Goal: Information Seeking & Learning: Find specific fact

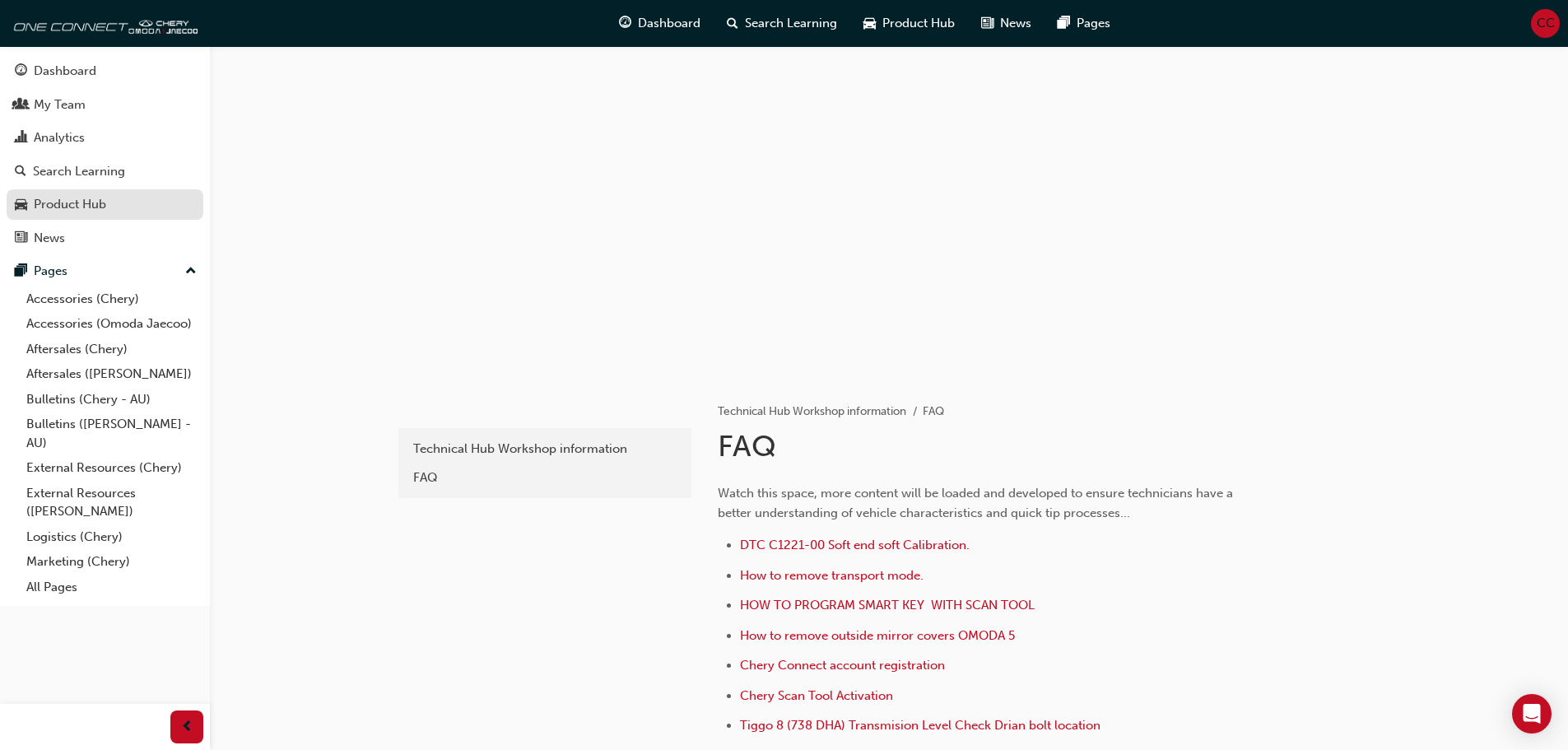
click at [75, 198] on div "Product Hub" at bounding box center [70, 204] width 73 height 19
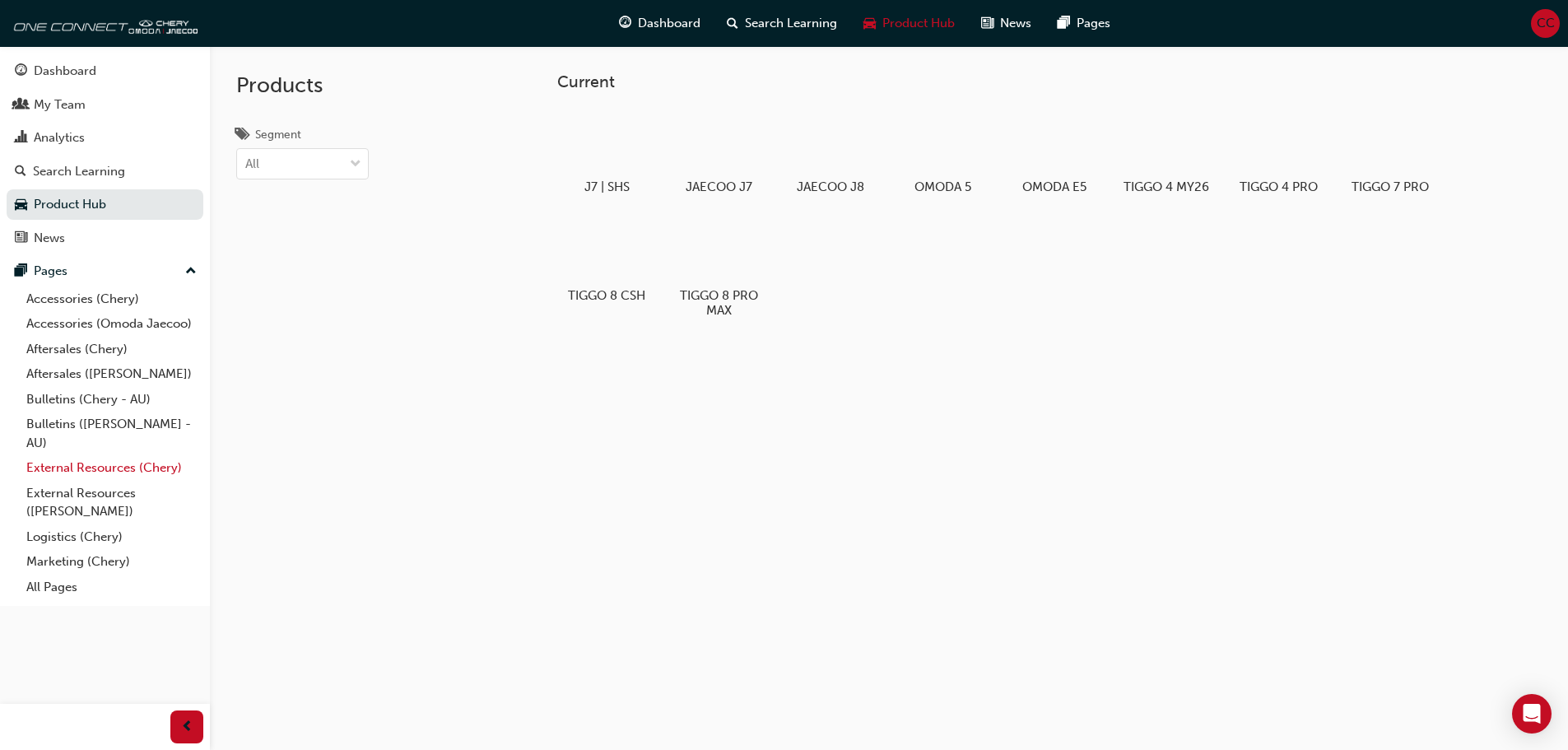
click at [85, 467] on link "External Resources (Chery)" at bounding box center [111, 467] width 184 height 25
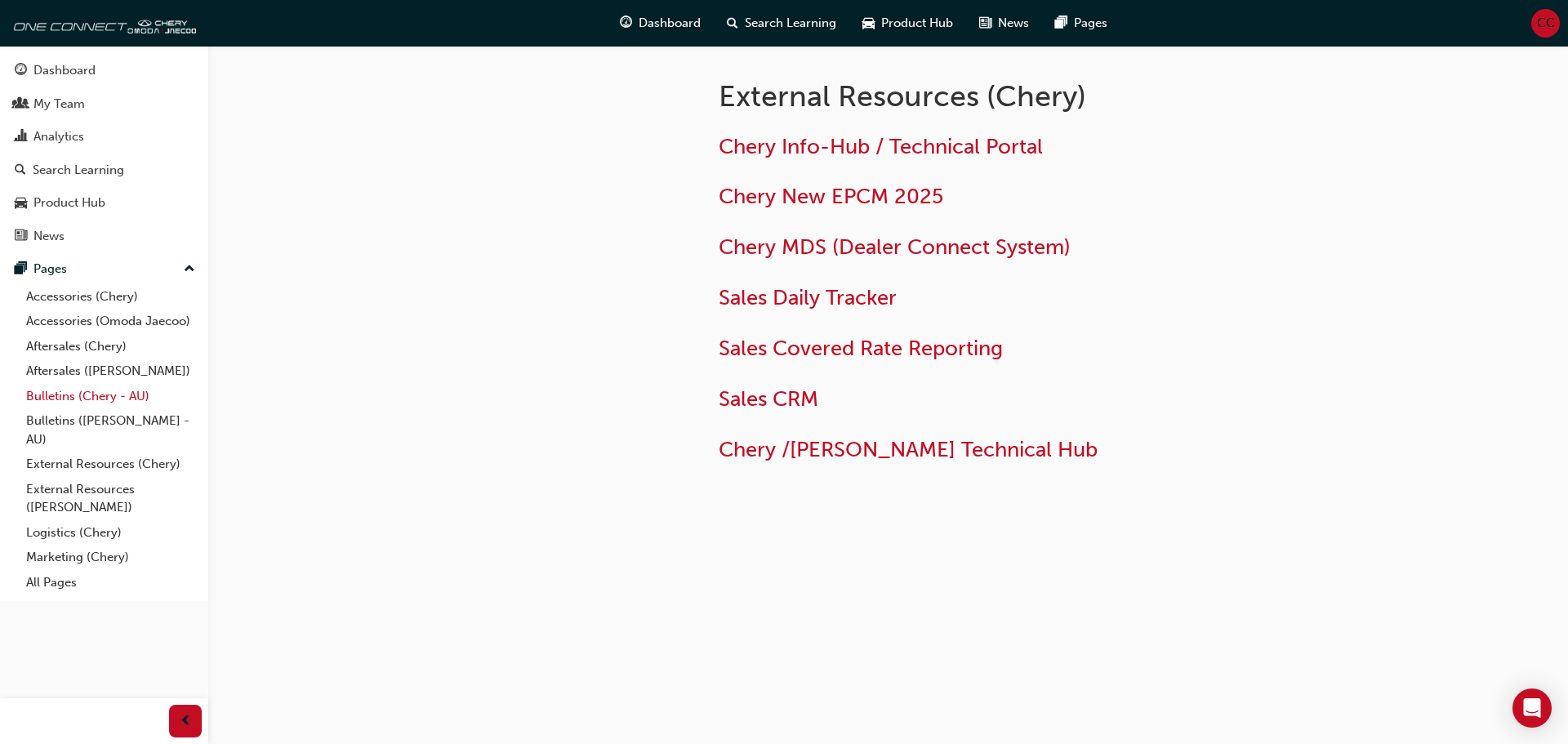
click at [83, 398] on link "Bulletins (Chery - AU)" at bounding box center [110, 396] width 182 height 25
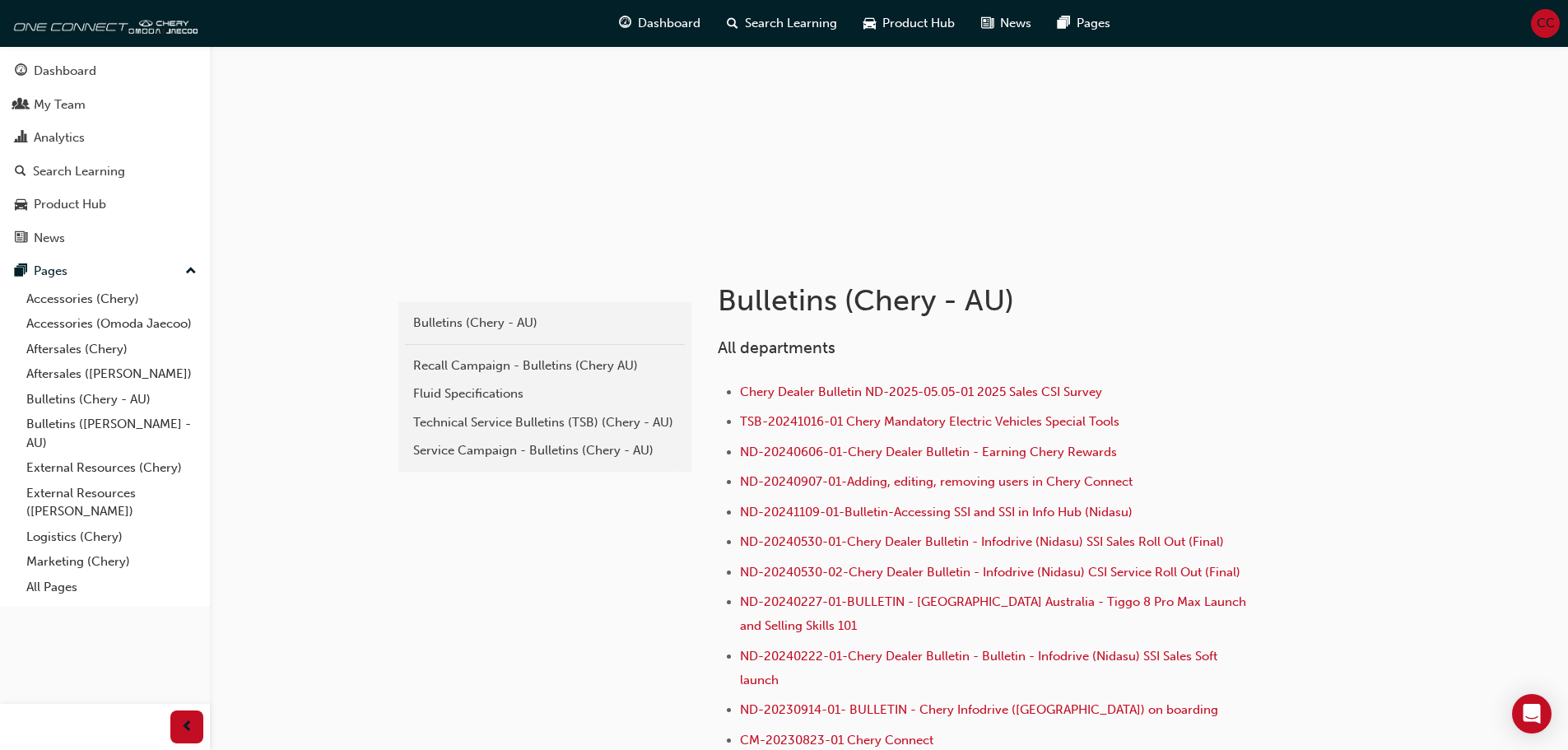
scroll to position [165, 0]
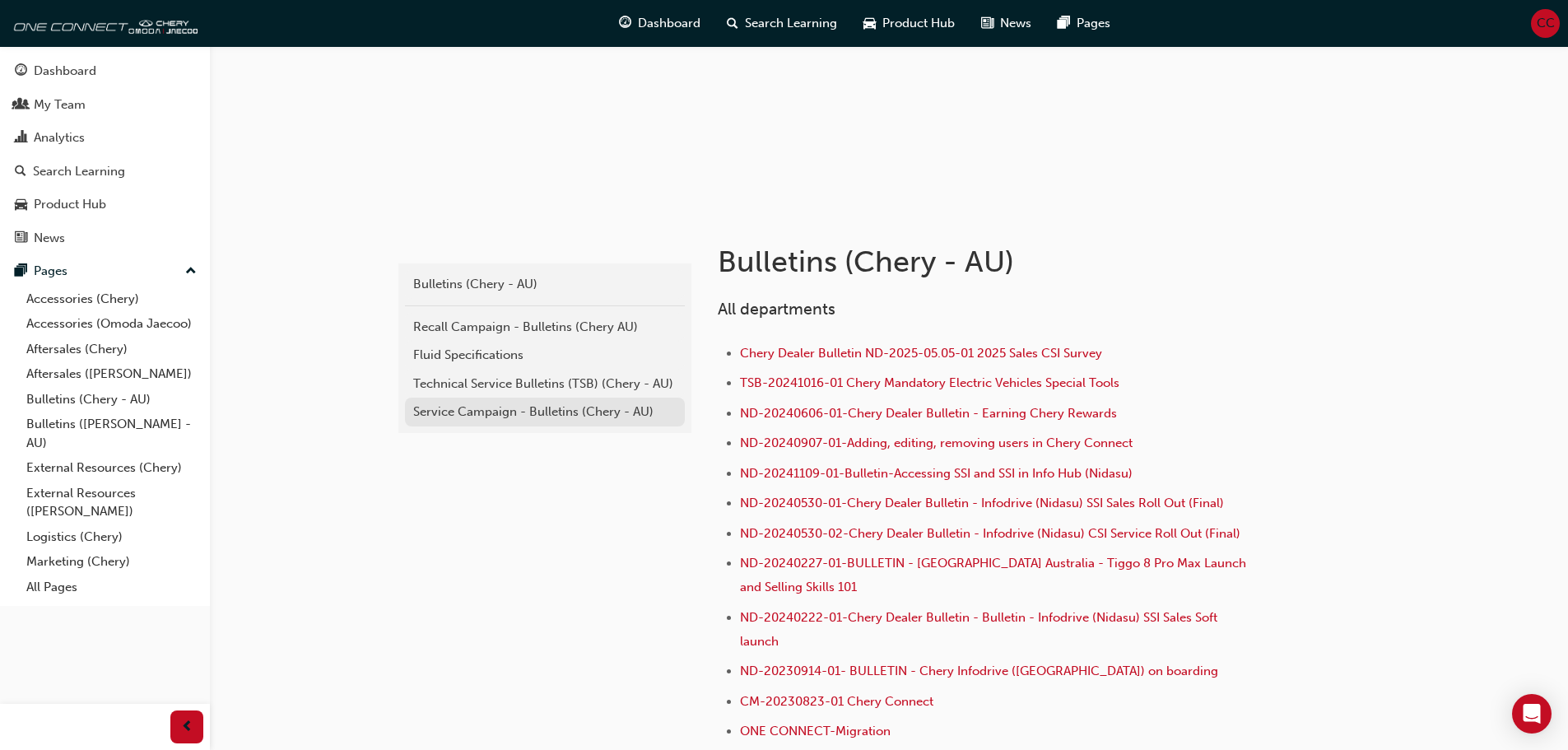
click at [523, 416] on div "Service Campaign - Bulletins (Chery - AU)" at bounding box center [544, 412] width 264 height 19
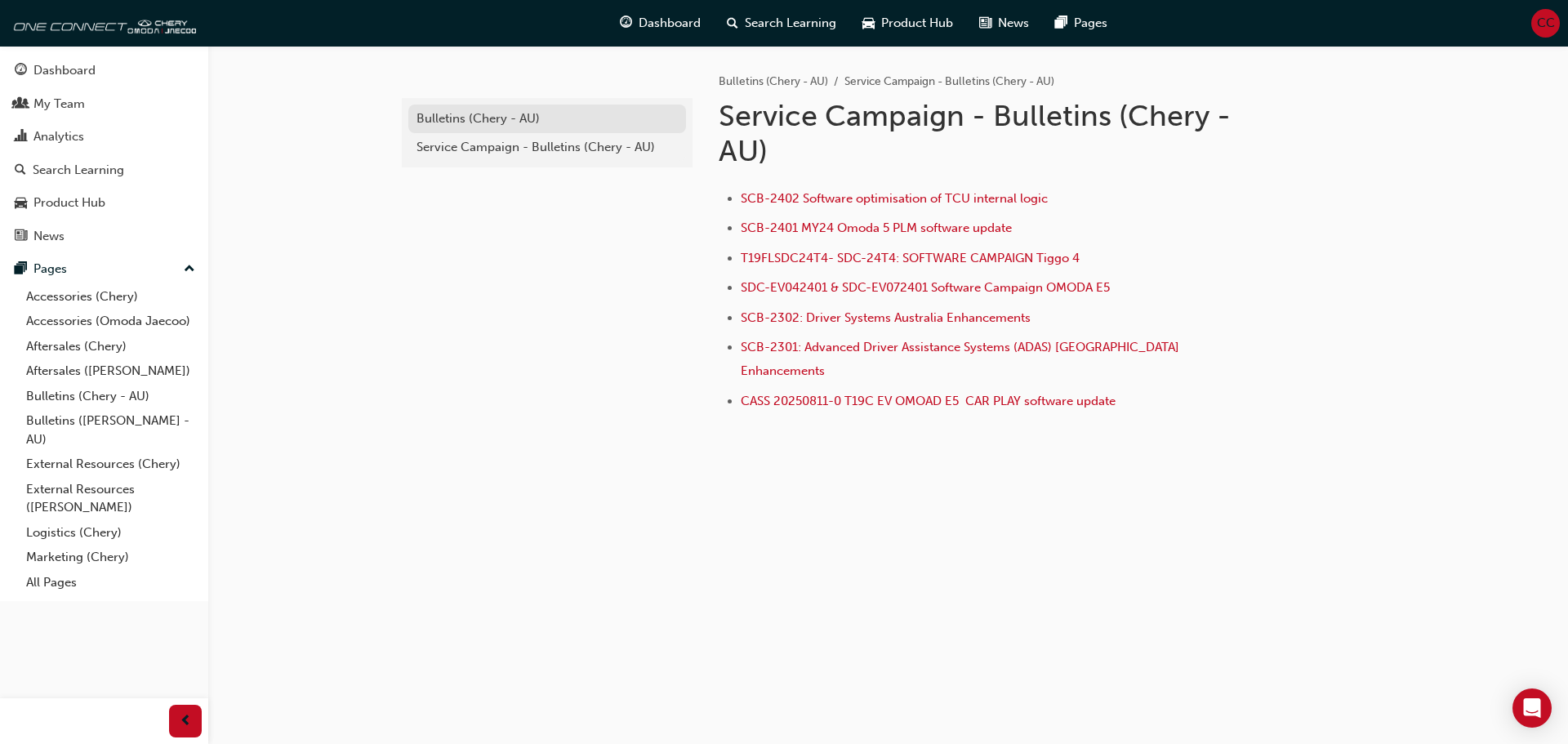
click at [494, 118] on div "Bulletins (Chery - AU)" at bounding box center [546, 118] width 262 height 18
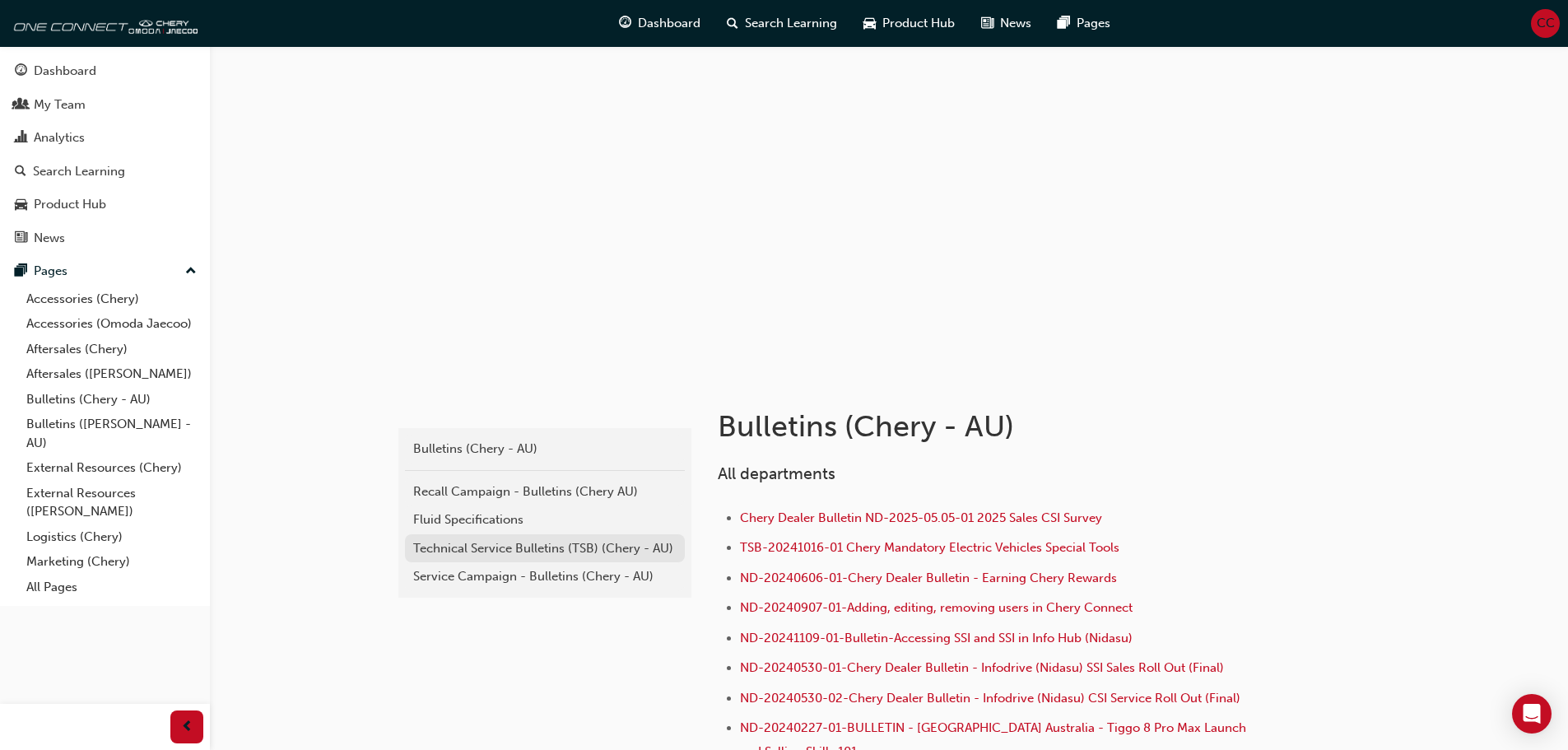
click at [466, 546] on div "Technical Service Bulletins (TSB) (Chery - AU)" at bounding box center [544, 549] width 264 height 19
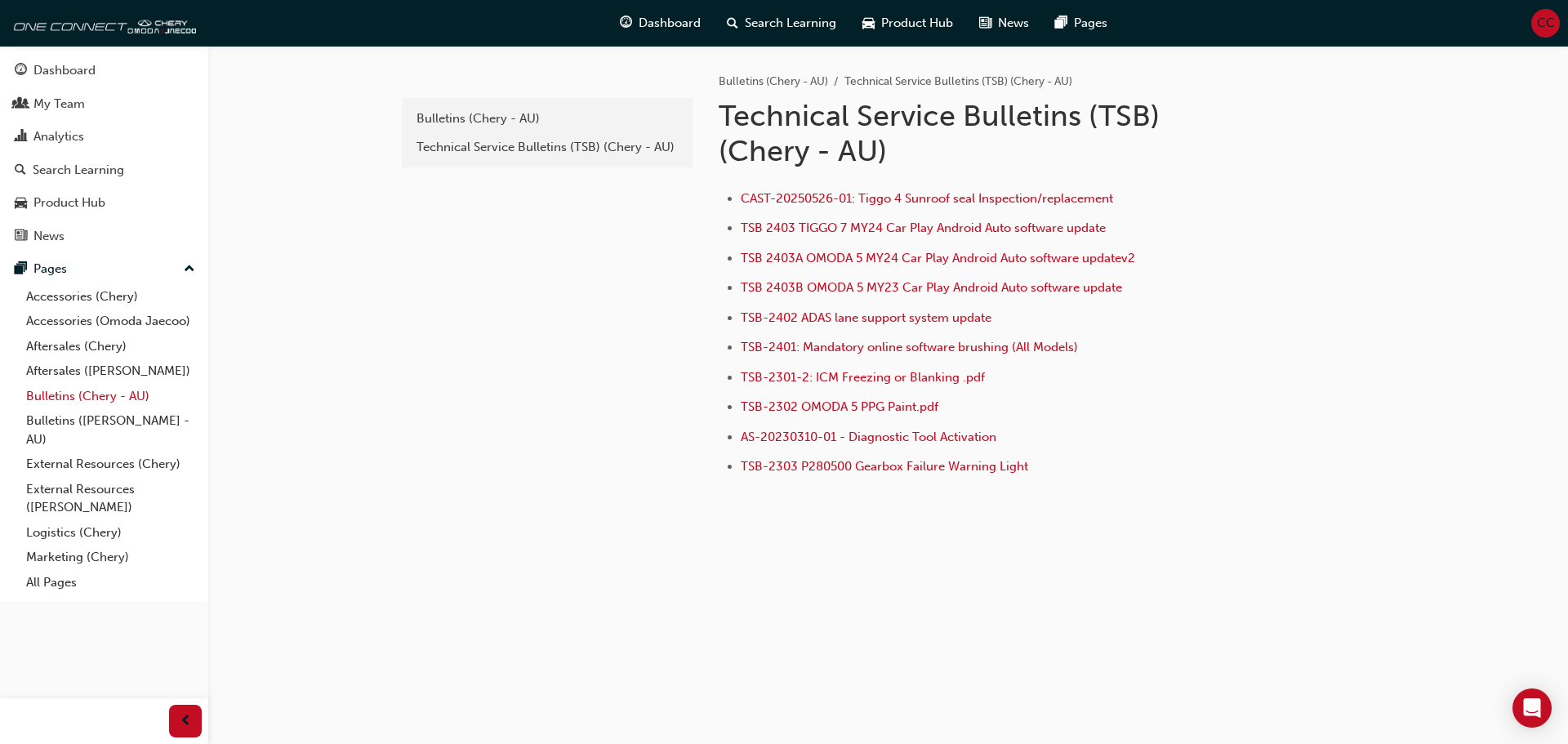
click at [75, 400] on link "Bulletins (Chery - AU)" at bounding box center [110, 396] width 182 height 25
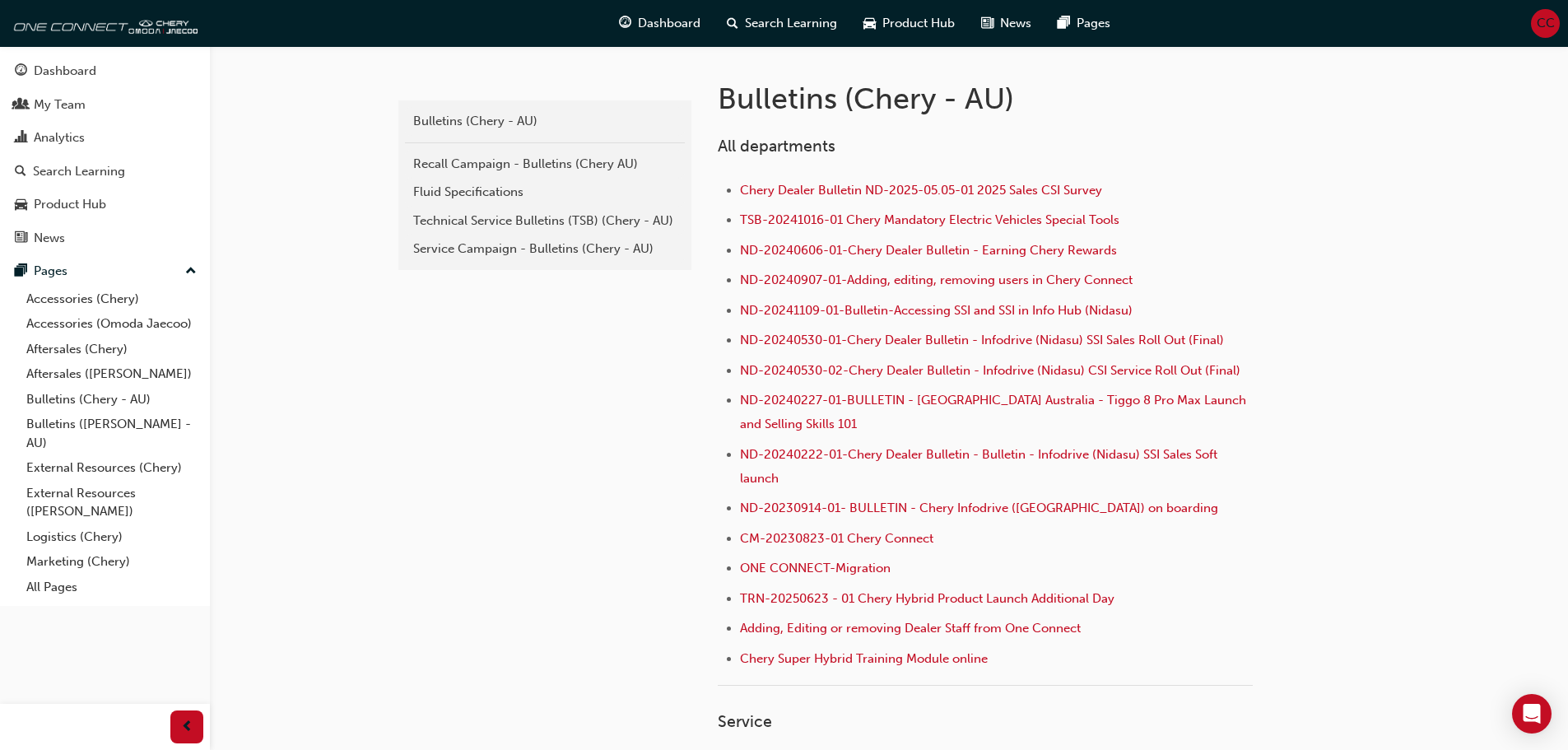
scroll to position [329, 0]
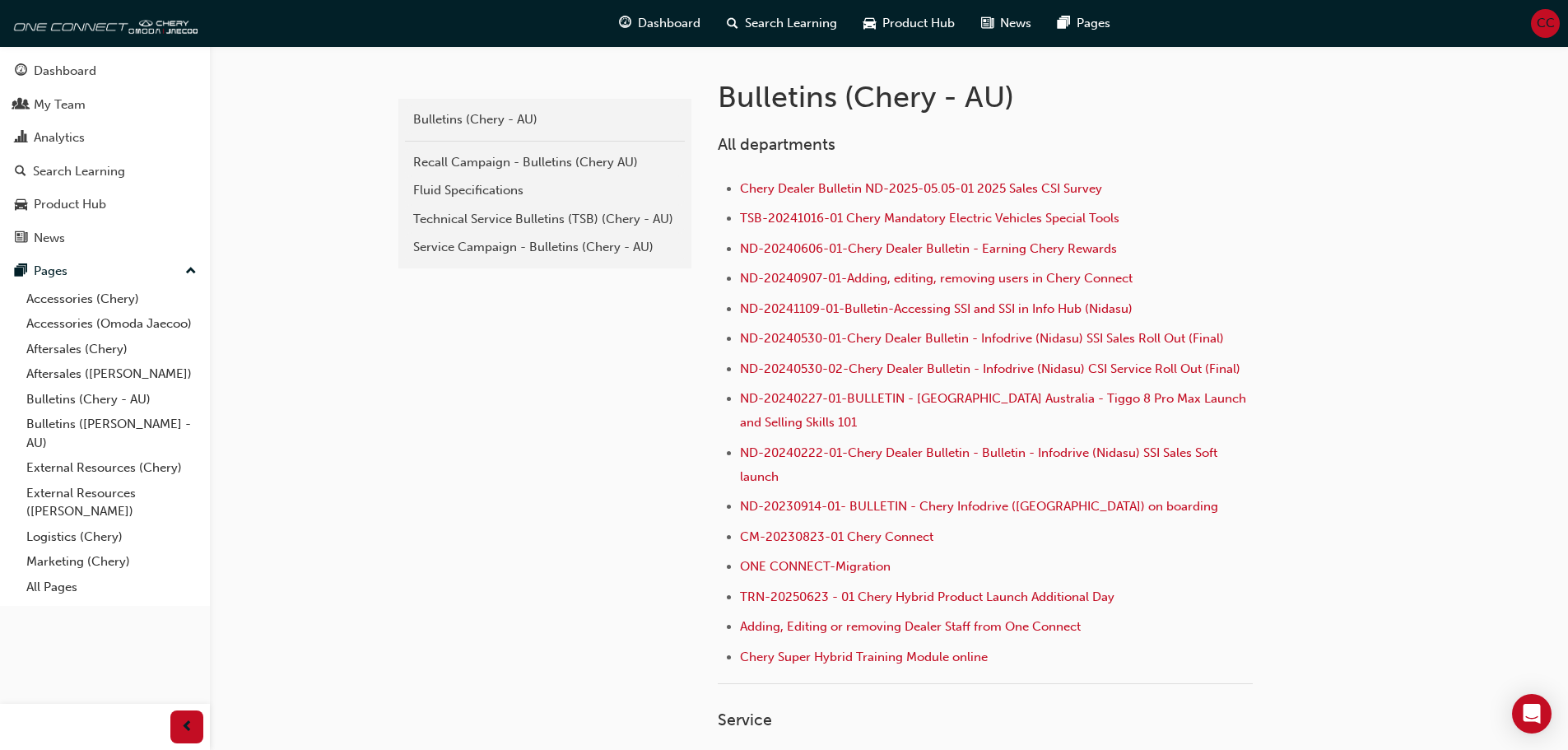
drag, startPoint x: 1443, startPoint y: 273, endPoint x: 1412, endPoint y: 271, distance: 31.1
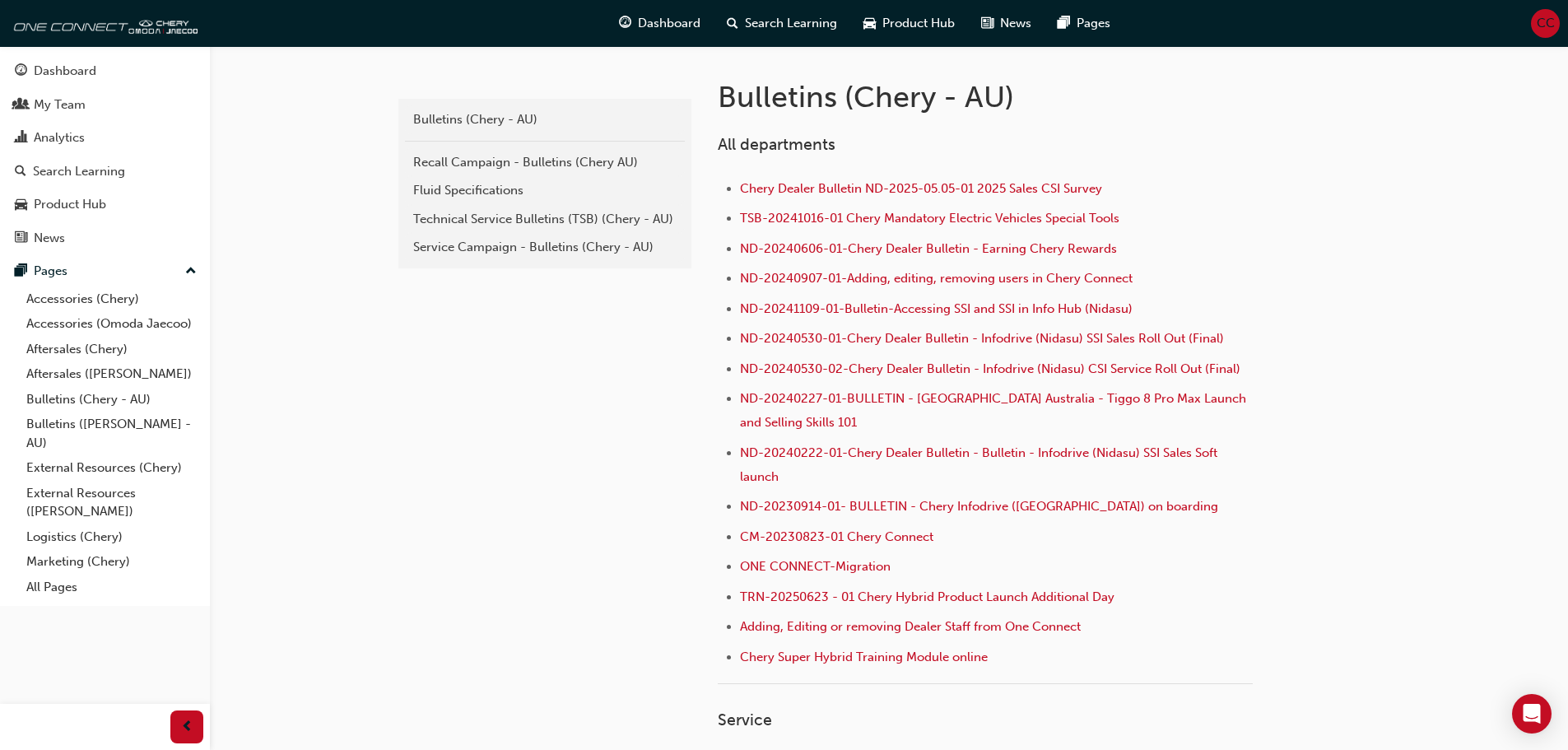
click at [506, 210] on div "Technical Service Bulletins (TSB) (Chery - AU)" at bounding box center [544, 219] width 264 height 19
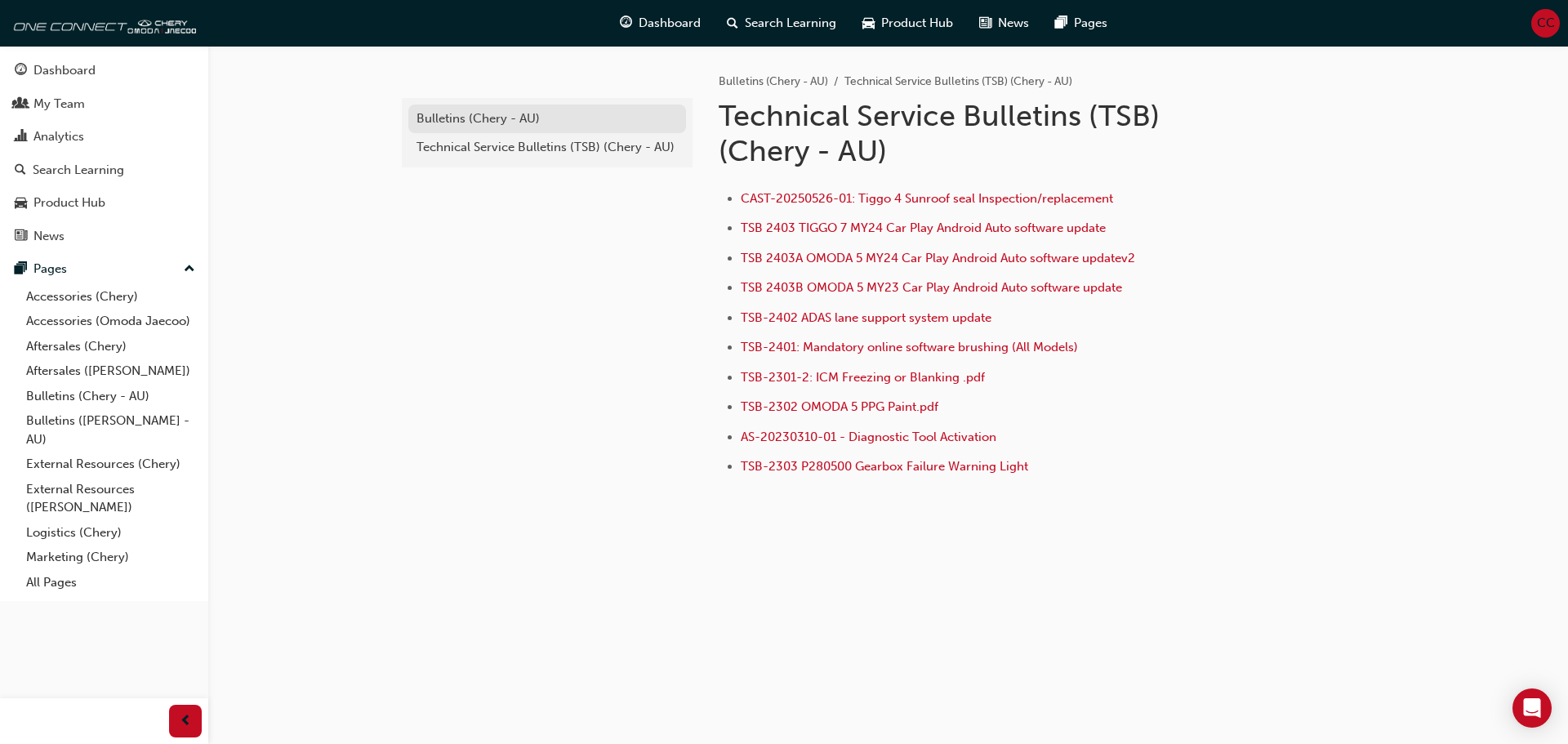
click at [486, 116] on div "Bulletins (Chery - AU)" at bounding box center [546, 118] width 262 height 18
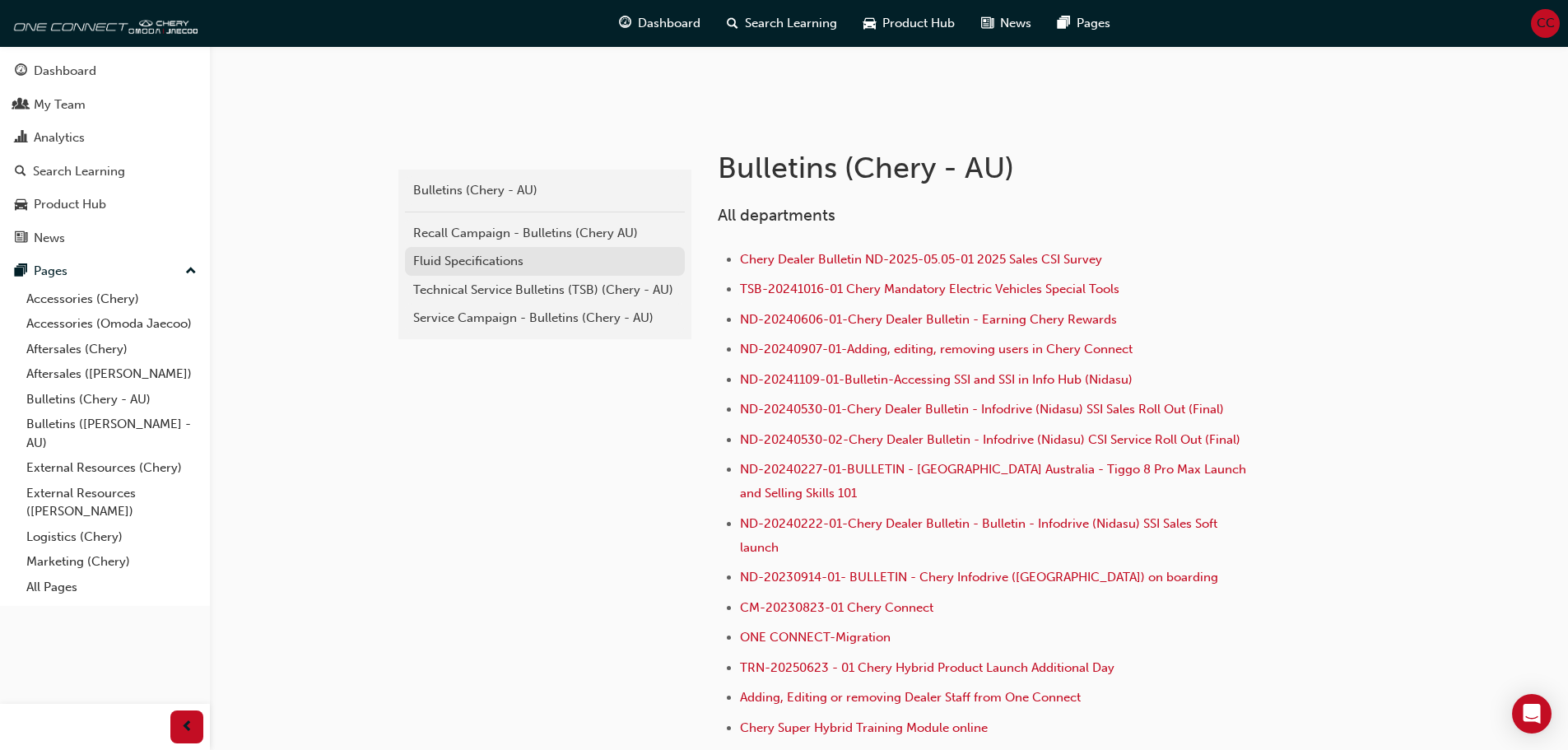
scroll to position [329, 0]
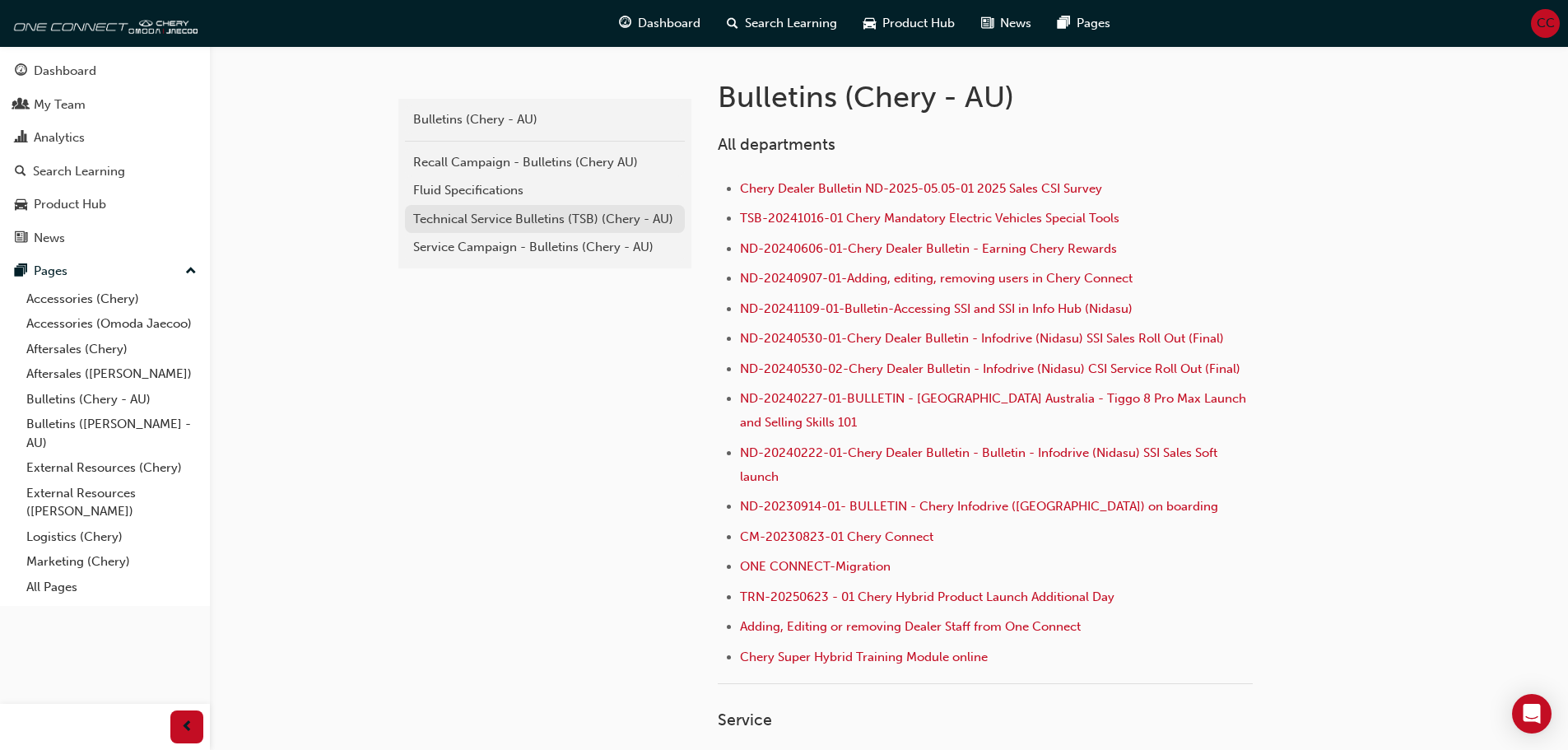
click at [490, 215] on div "Technical Service Bulletins (TSB) (Chery - AU)" at bounding box center [544, 219] width 264 height 19
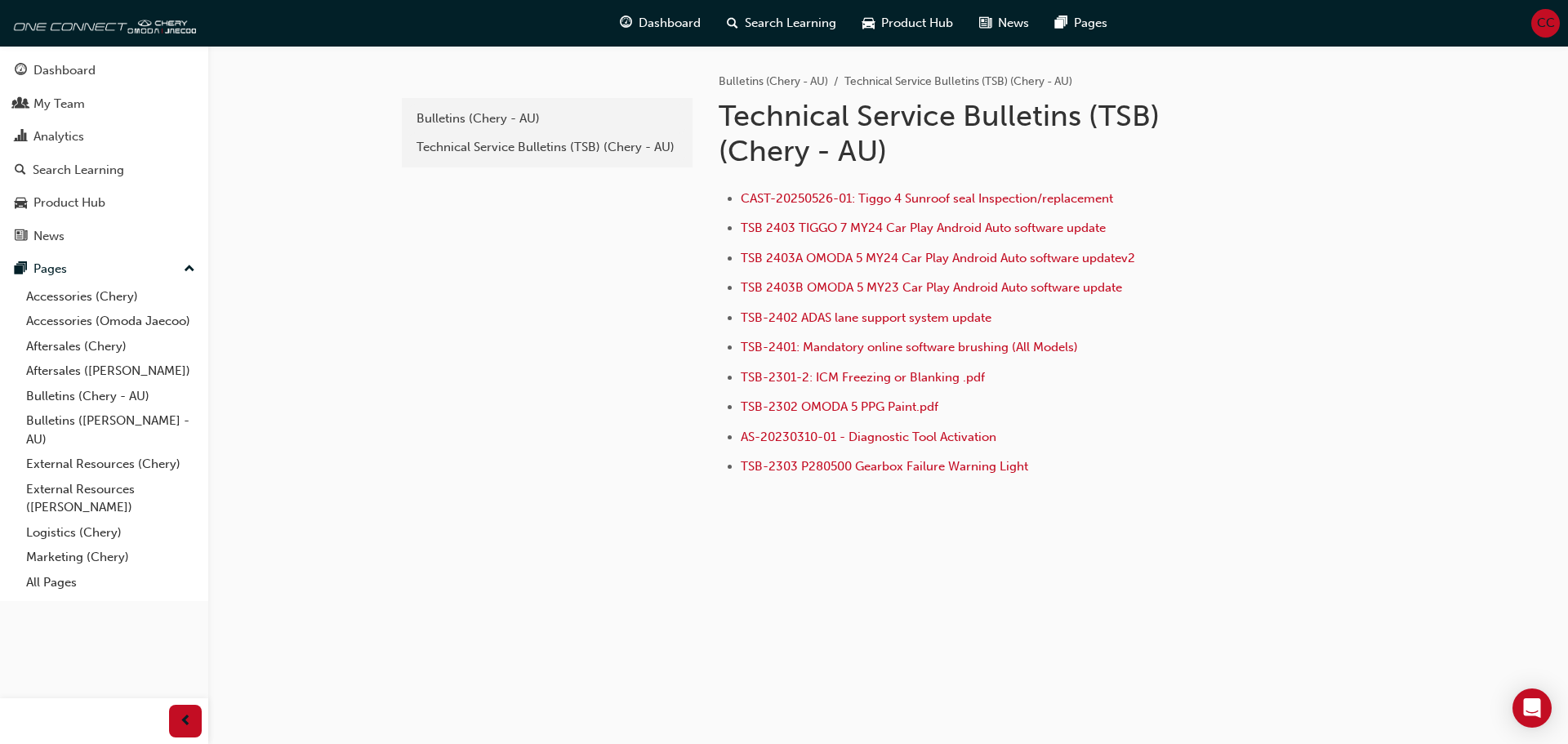
click at [721, 573] on div "e820a42a-f55a-48b1-8359-4e82164139b7 Bulletins (Chery - AU) Technical Service B…" at bounding box center [888, 321] width 980 height 551
click at [510, 144] on div "Technical Service Bulletins (TSB) (Chery - AU)" at bounding box center [546, 147] width 262 height 18
click at [475, 122] on div "Bulletins (Chery - AU)" at bounding box center [546, 118] width 262 height 18
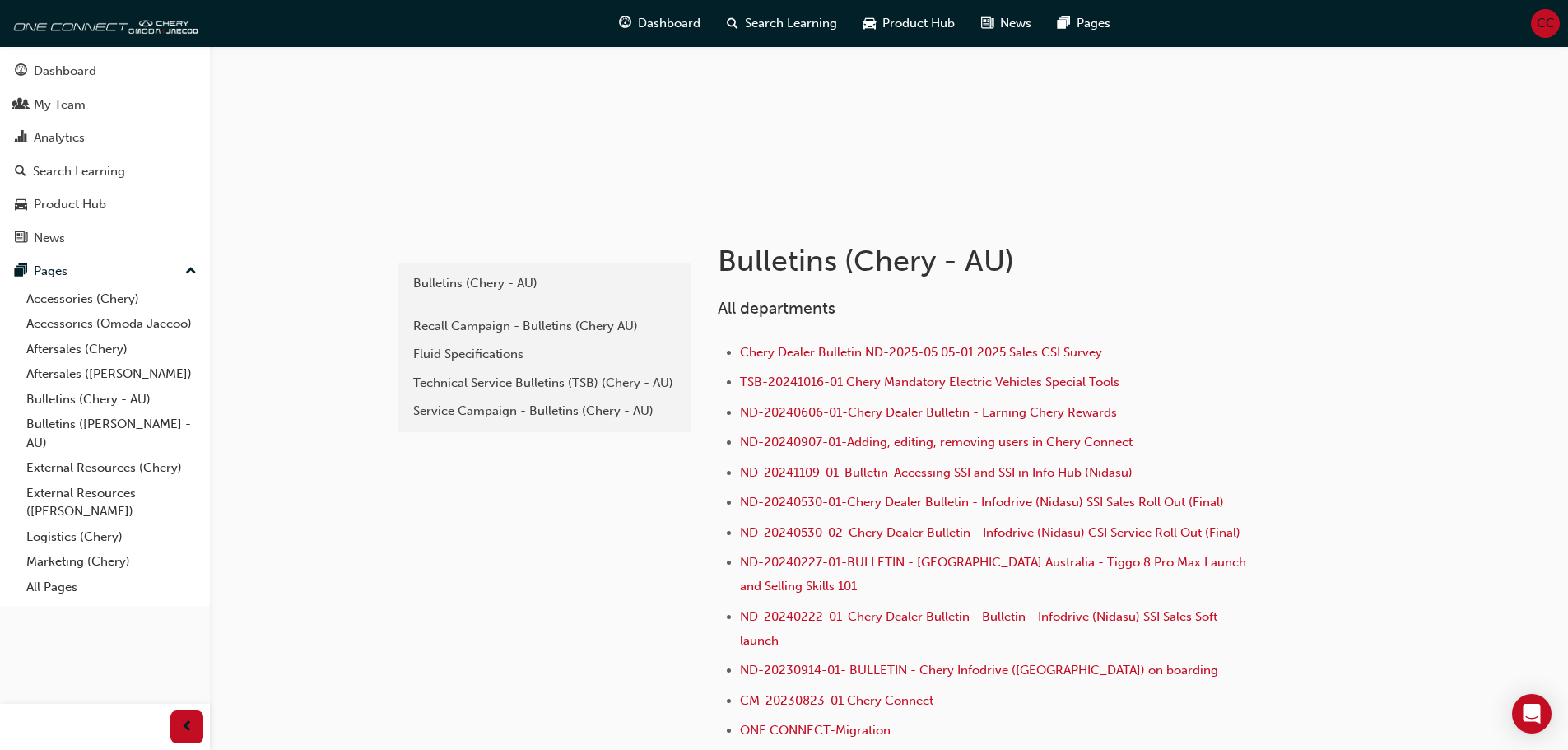
scroll to position [329, 0]
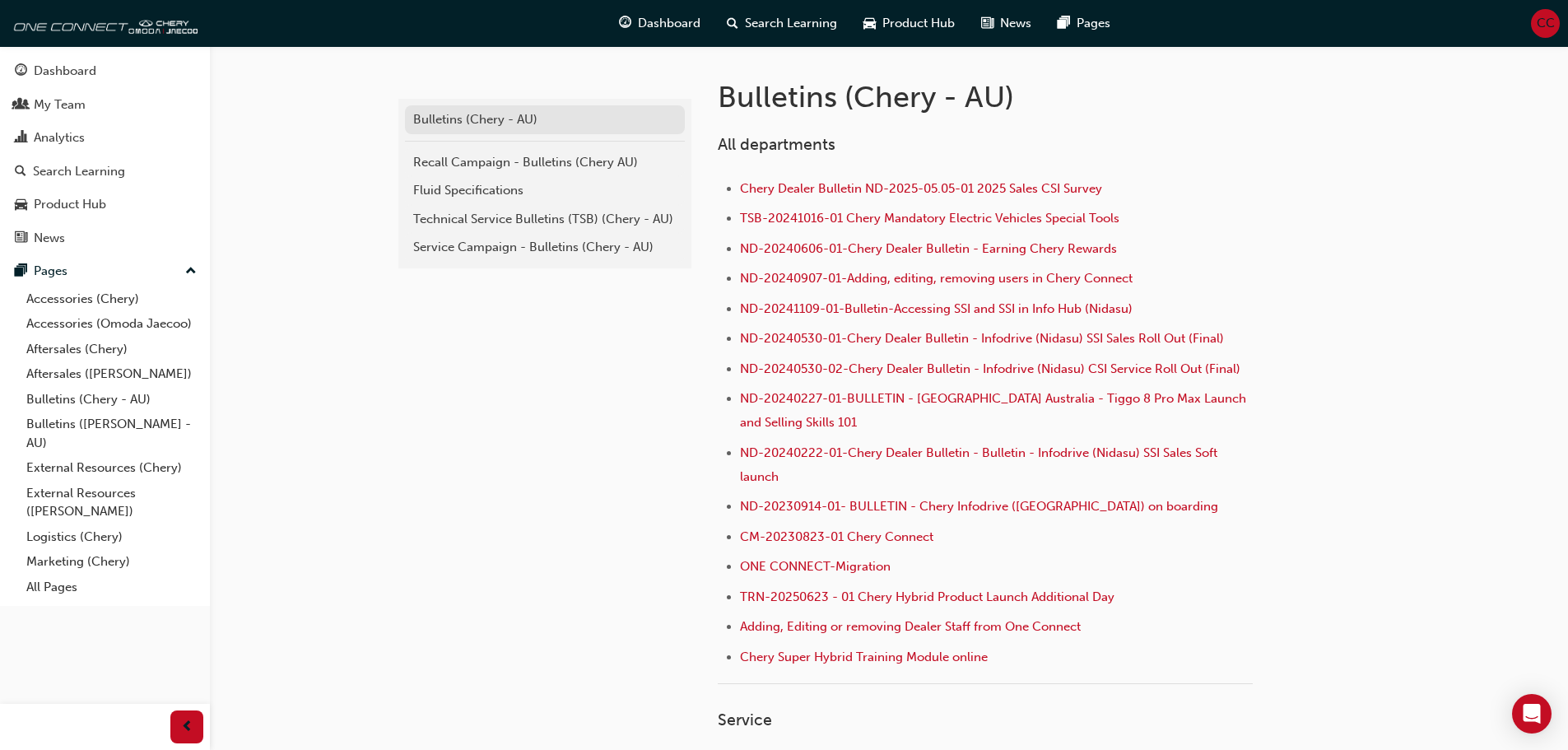
click at [469, 115] on div "Bulletins (Chery - AU)" at bounding box center [544, 119] width 264 height 19
click at [467, 154] on div "Recall Campaign - Bulletins (Chery AU)" at bounding box center [544, 162] width 264 height 19
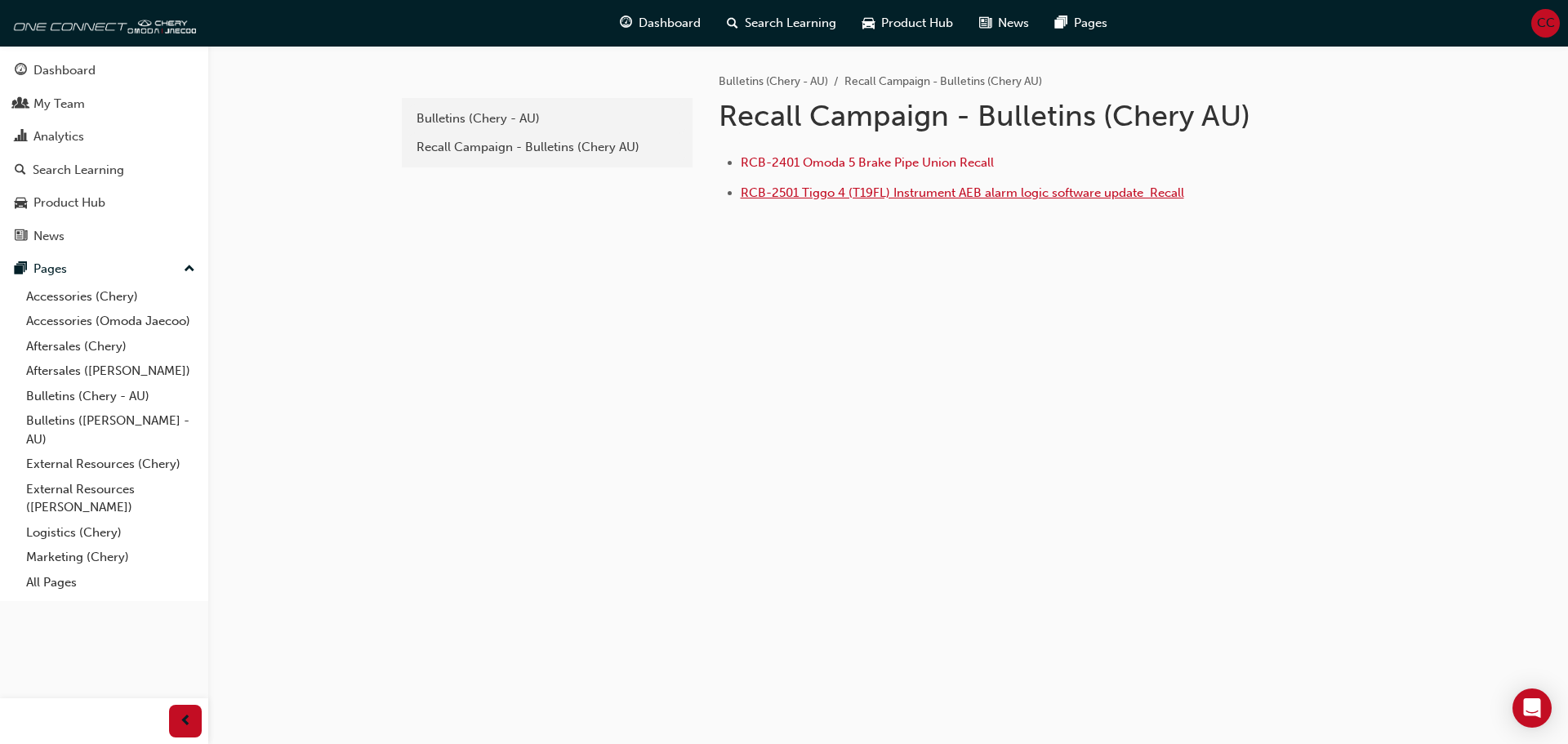
click at [846, 193] on span "RCB-2501 Tiggo 4 (T19FL) Instrument AEB alarm logic software update ﻿ Recall" at bounding box center [962, 192] width 444 height 15
click at [60, 396] on link "Bulletins (Chery - AU)" at bounding box center [110, 396] width 182 height 25
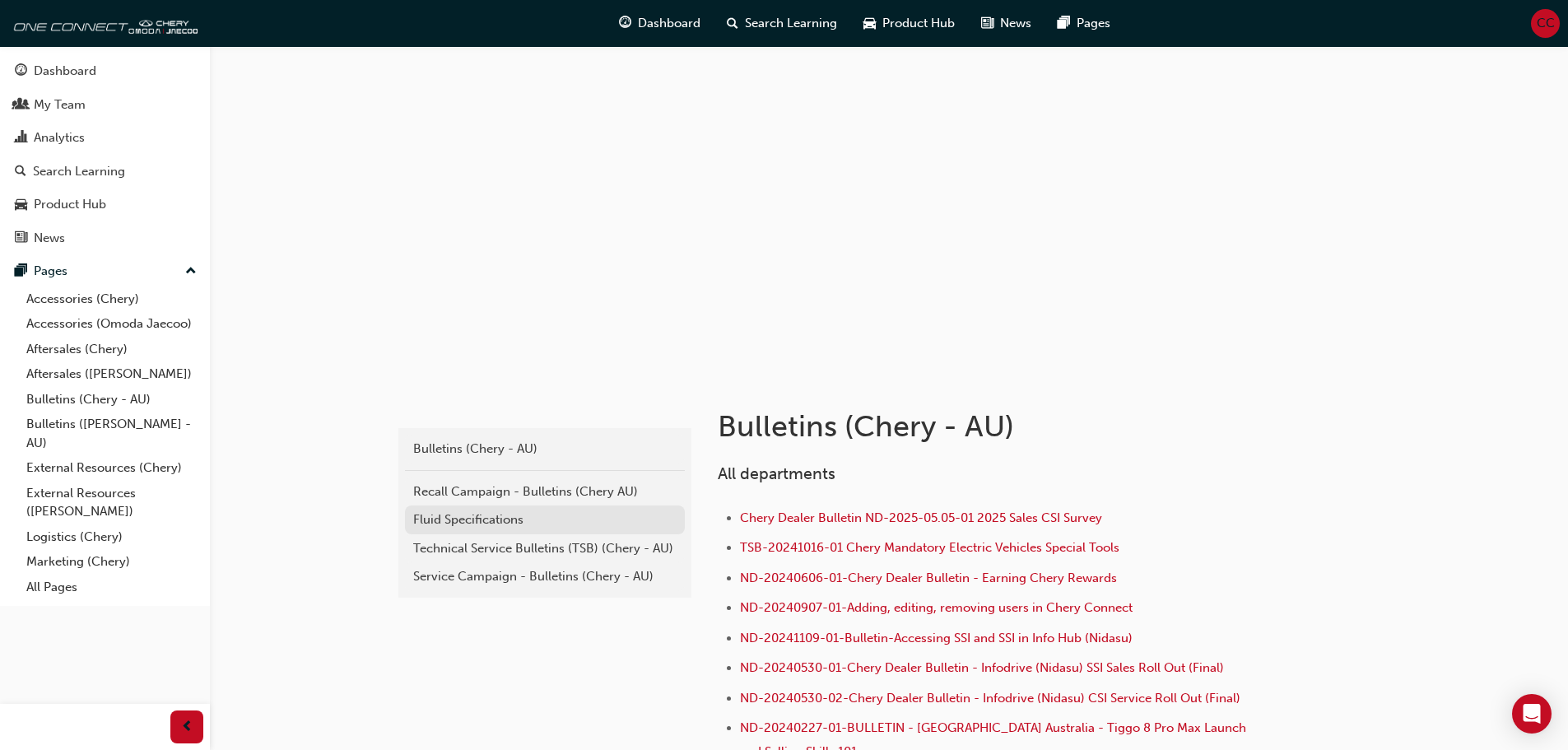
click at [470, 511] on div "Fluid Specifications" at bounding box center [544, 520] width 264 height 19
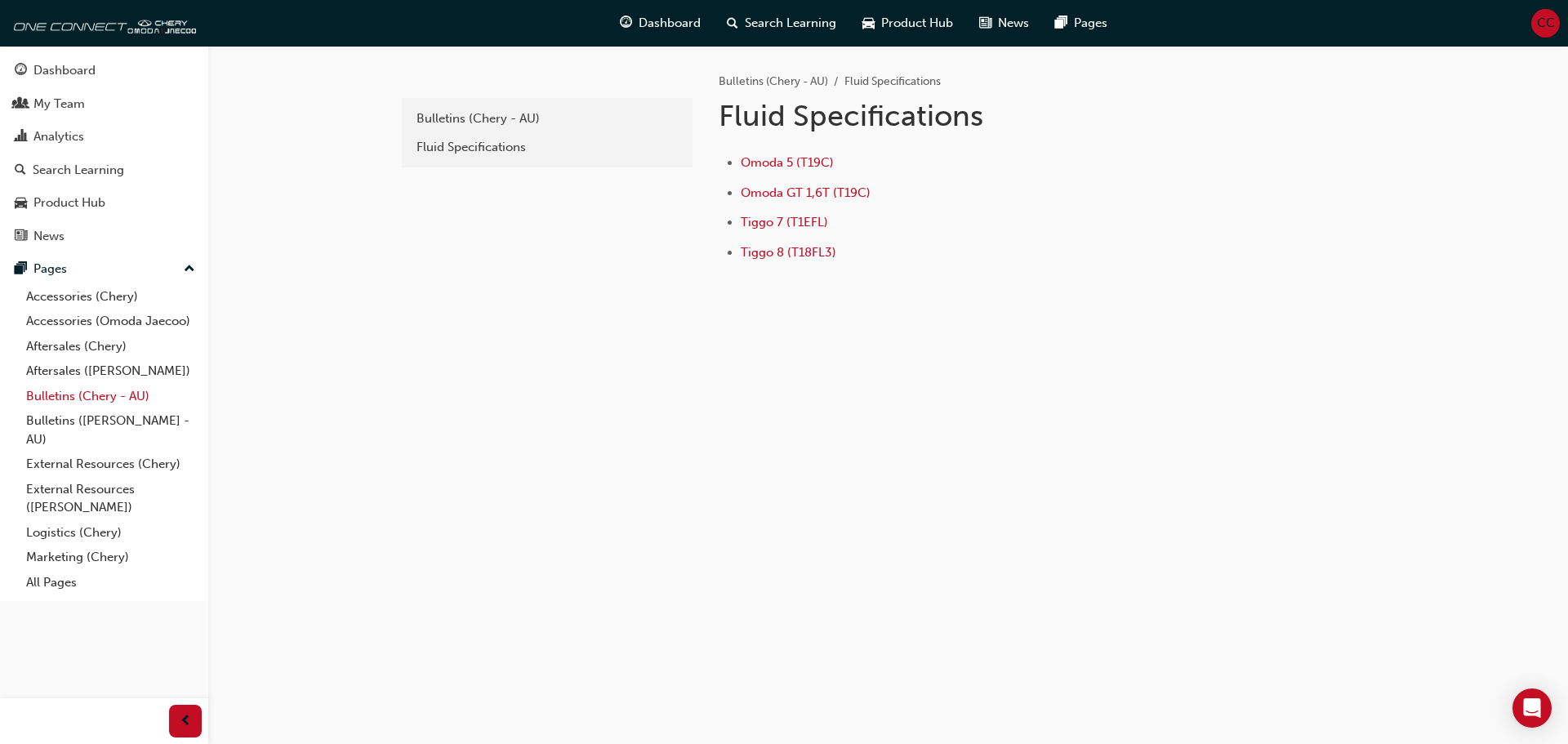
click at [53, 396] on link "Bulletins (Chery - AU)" at bounding box center [110, 396] width 182 height 25
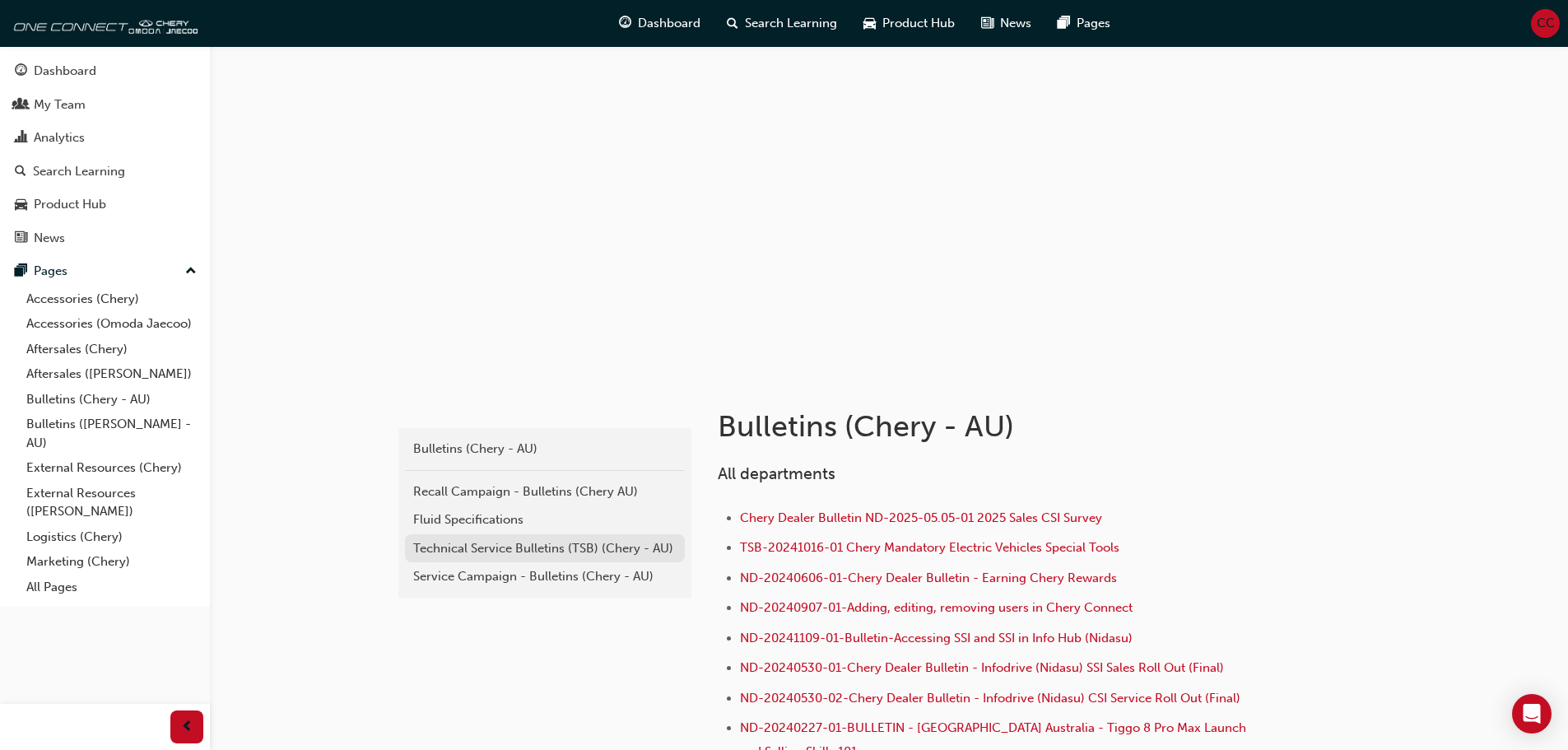
click at [499, 543] on div "Technical Service Bulletins (TSB) (Chery - AU)" at bounding box center [544, 549] width 264 height 19
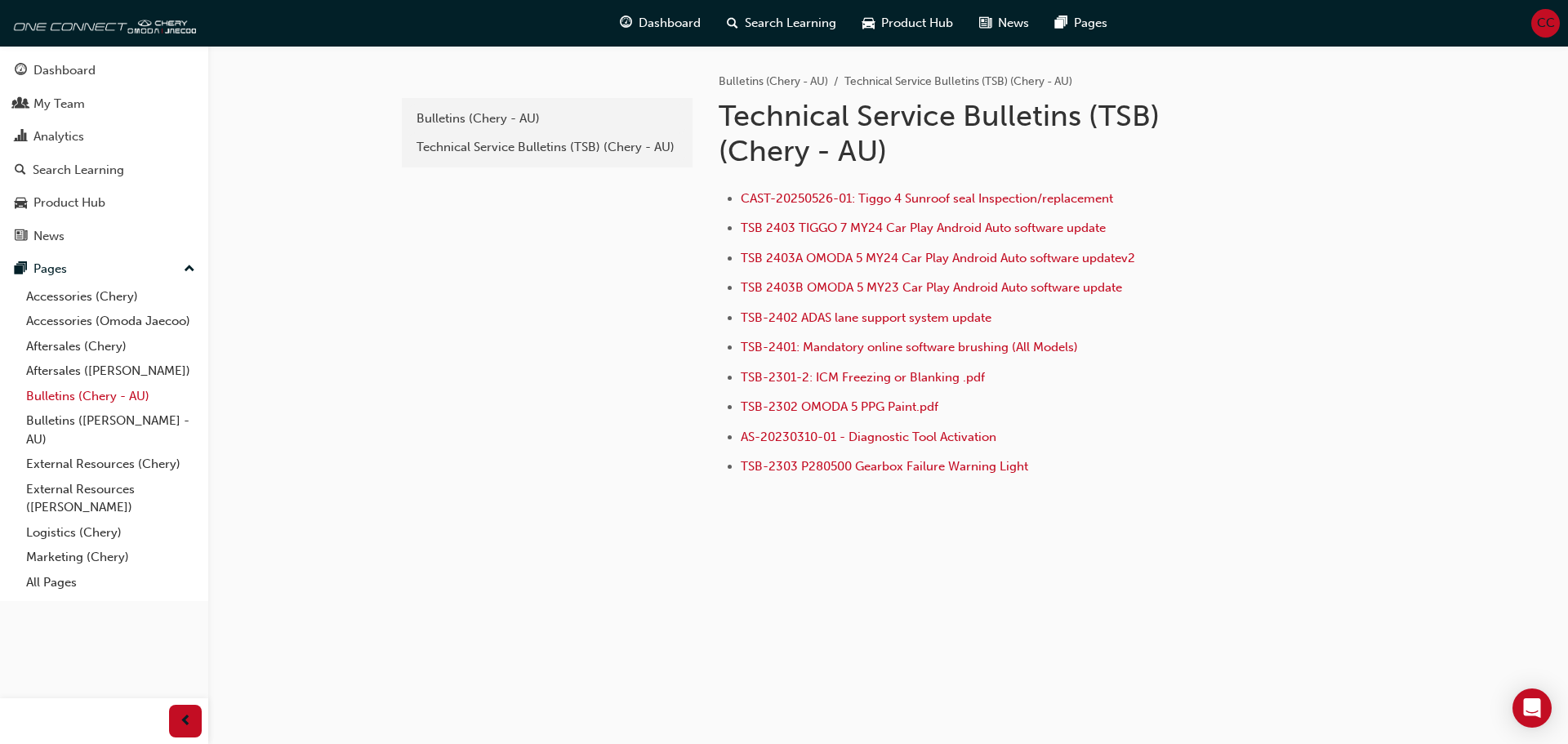
click at [49, 396] on link "Bulletins (Chery - AU)" at bounding box center [110, 396] width 182 height 25
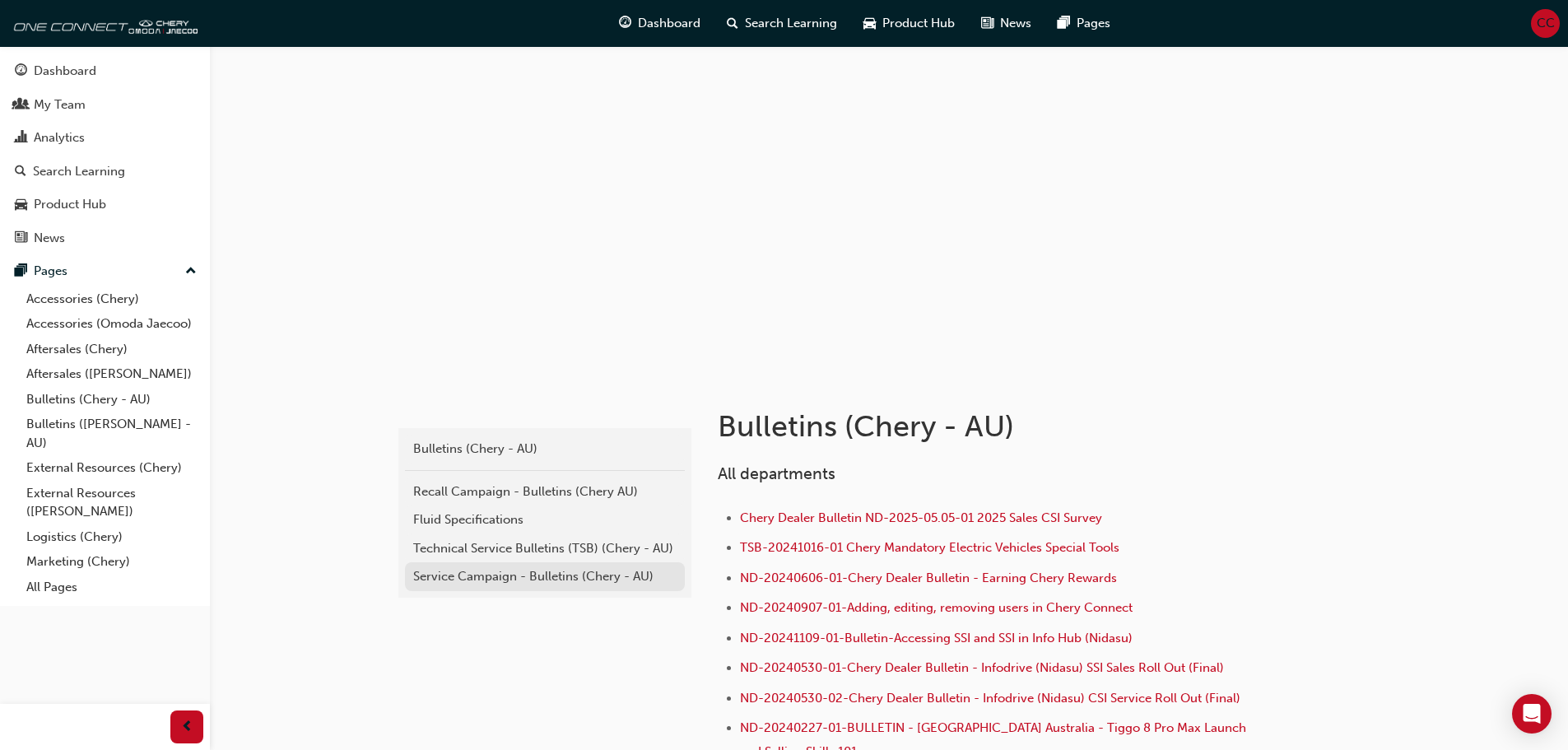
click at [476, 574] on div "Service Campaign - Bulletins (Chery - AU)" at bounding box center [544, 577] width 264 height 19
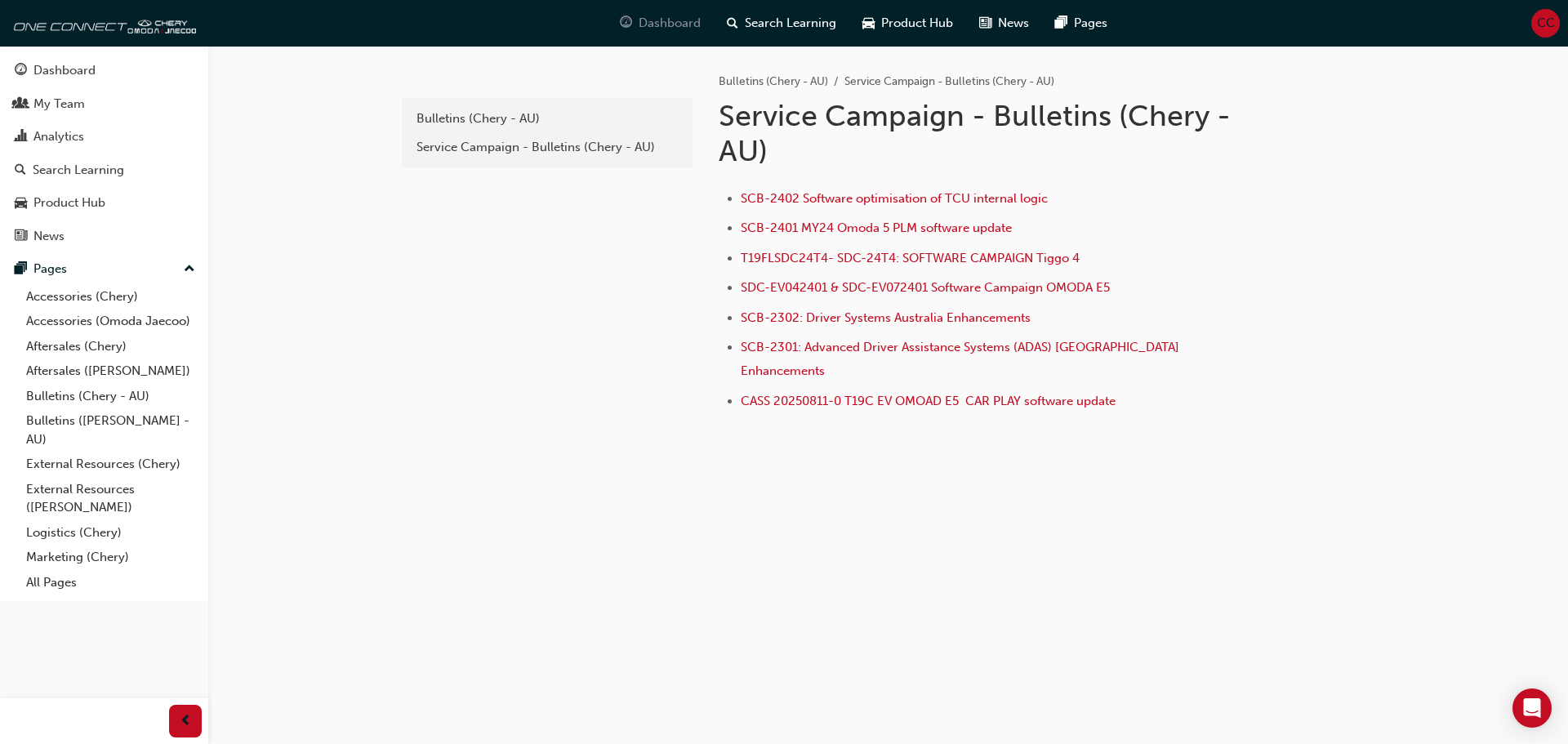
click at [671, 22] on span "Dashboard" at bounding box center [669, 23] width 62 height 18
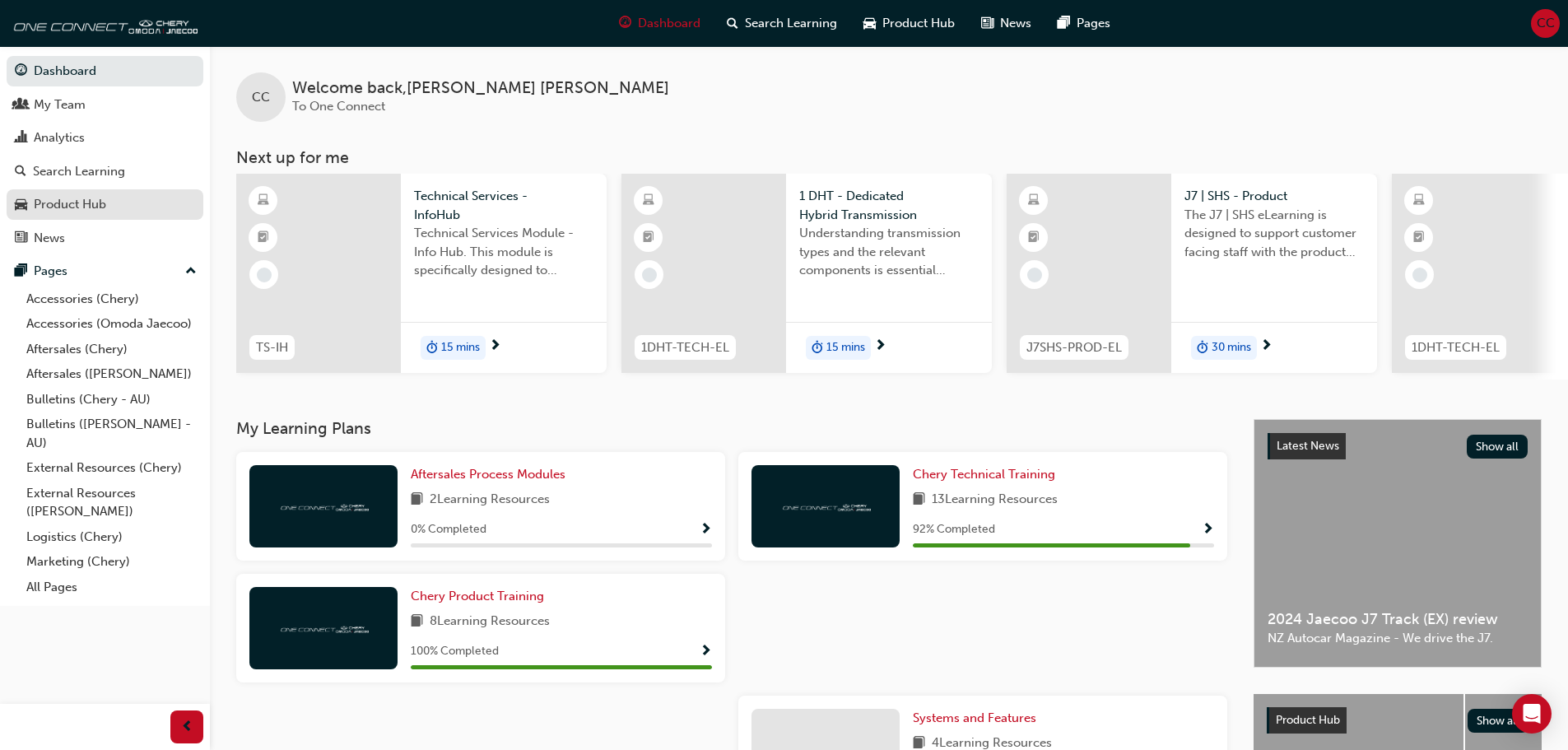
click at [58, 195] on div "Product Hub" at bounding box center [70, 204] width 73 height 19
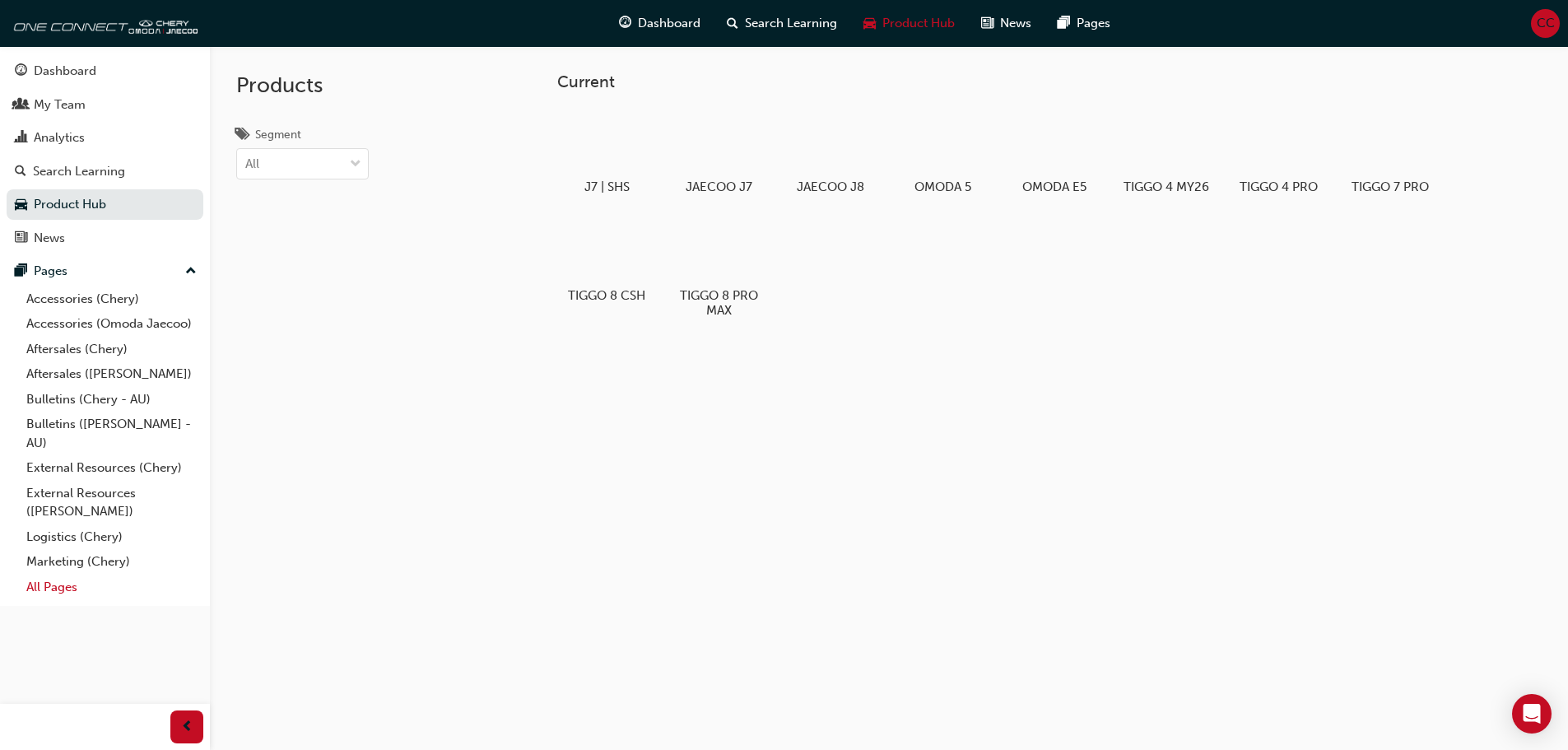
click at [58, 585] on link "All Pages" at bounding box center [111, 586] width 184 height 25
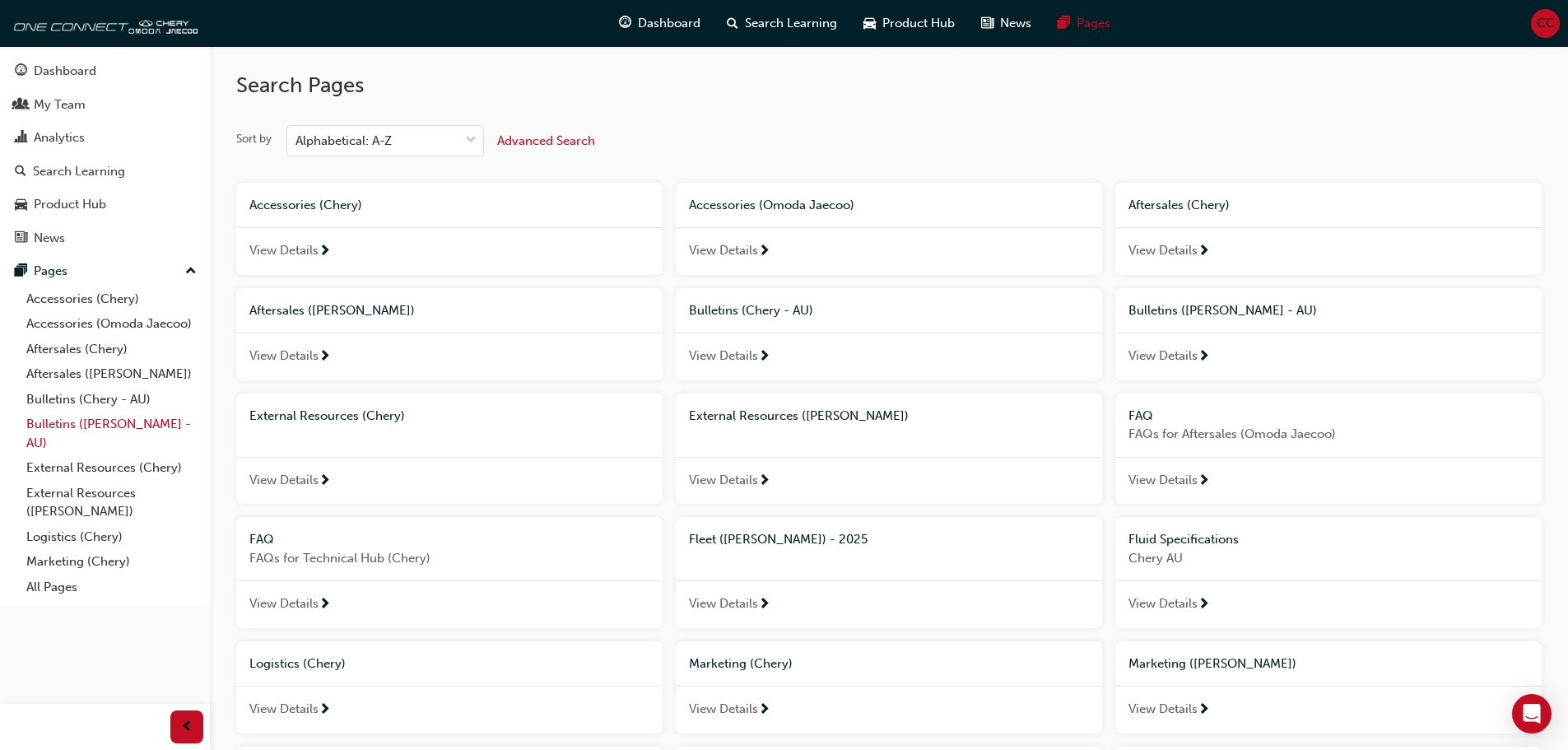
click at [52, 430] on link "Bulletins ([PERSON_NAME] - AU)" at bounding box center [111, 433] width 184 height 44
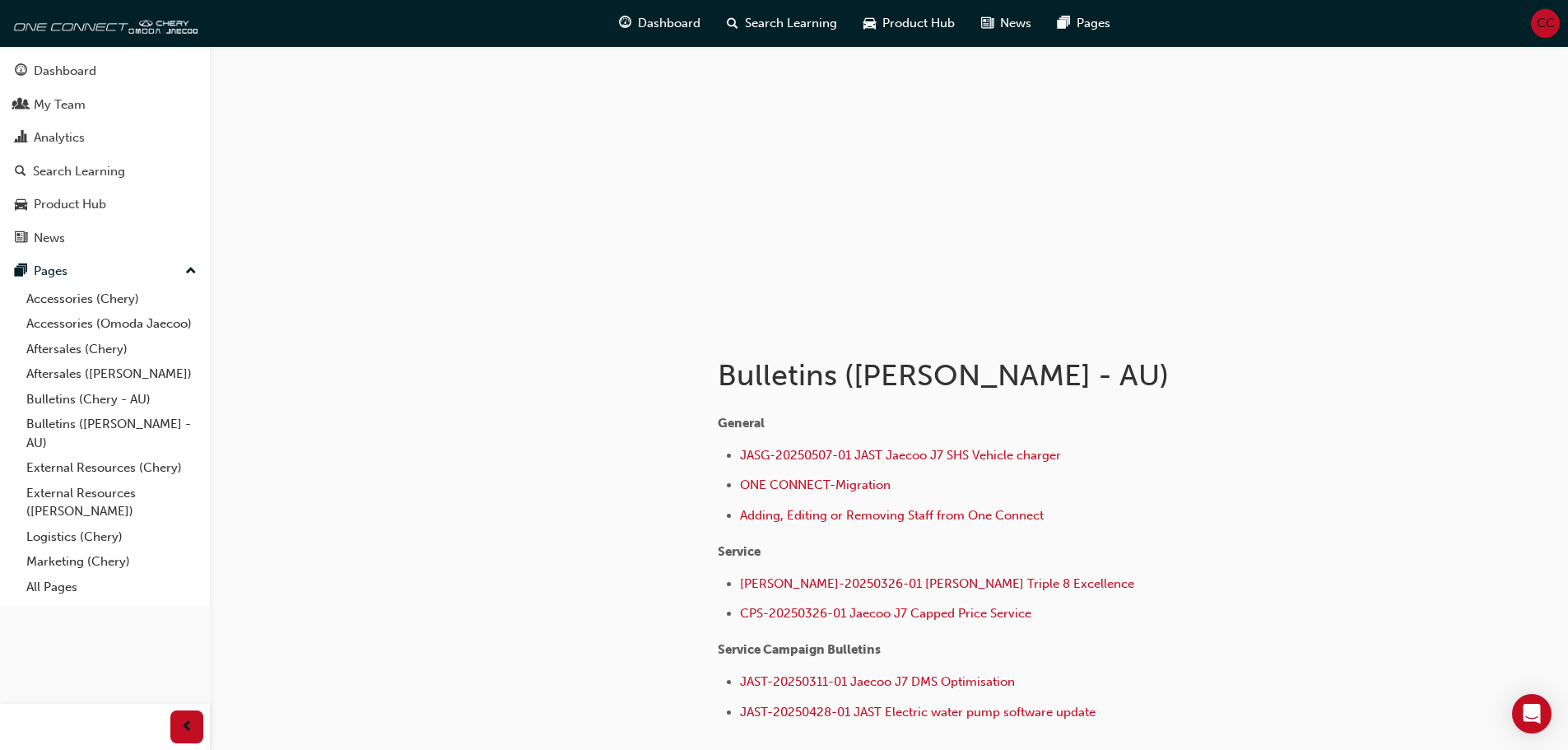
scroll to position [21, 0]
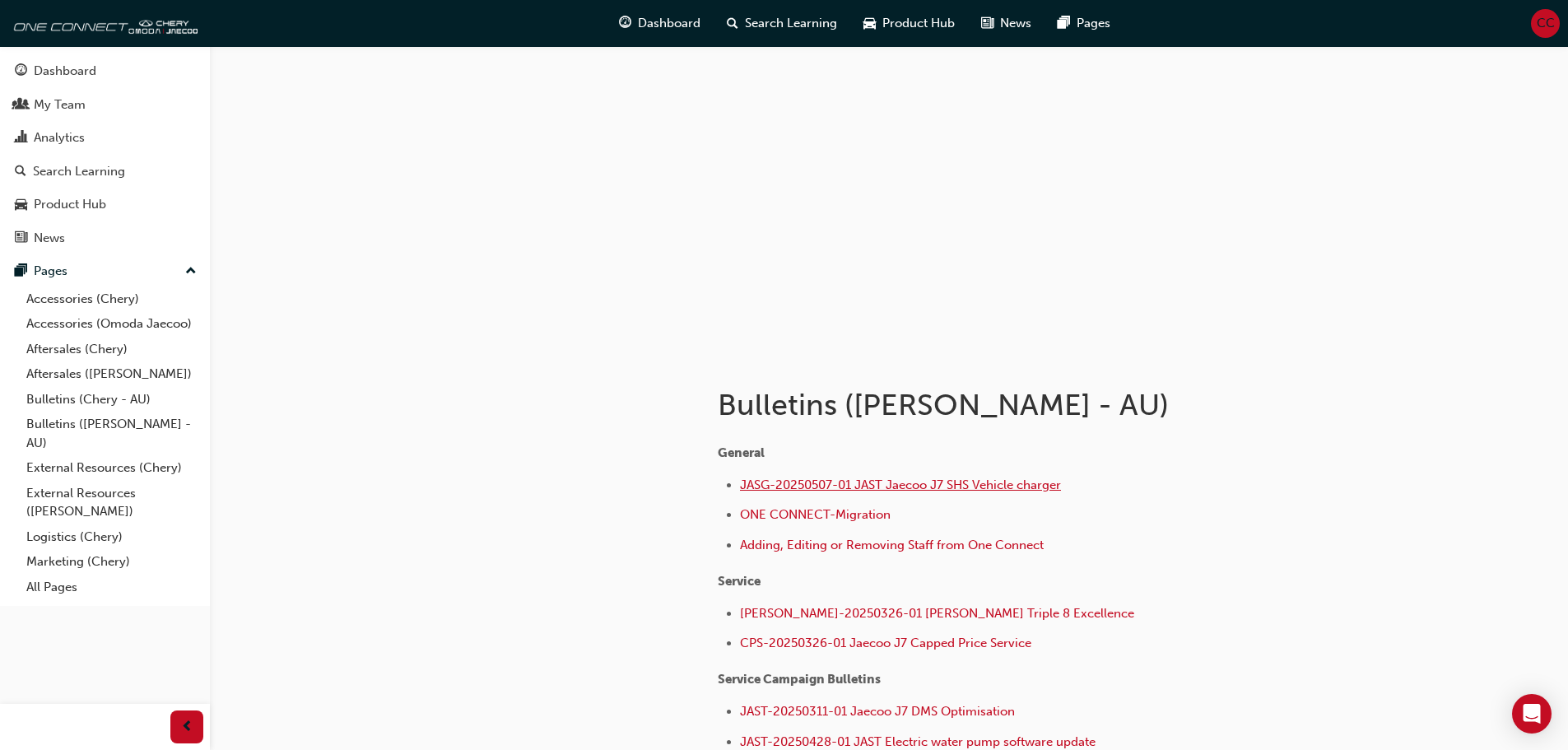
click at [821, 482] on span "JASG-20250507-01 JAST Jaecoo J7 SHS Vehicle charger" at bounding box center [900, 484] width 320 height 15
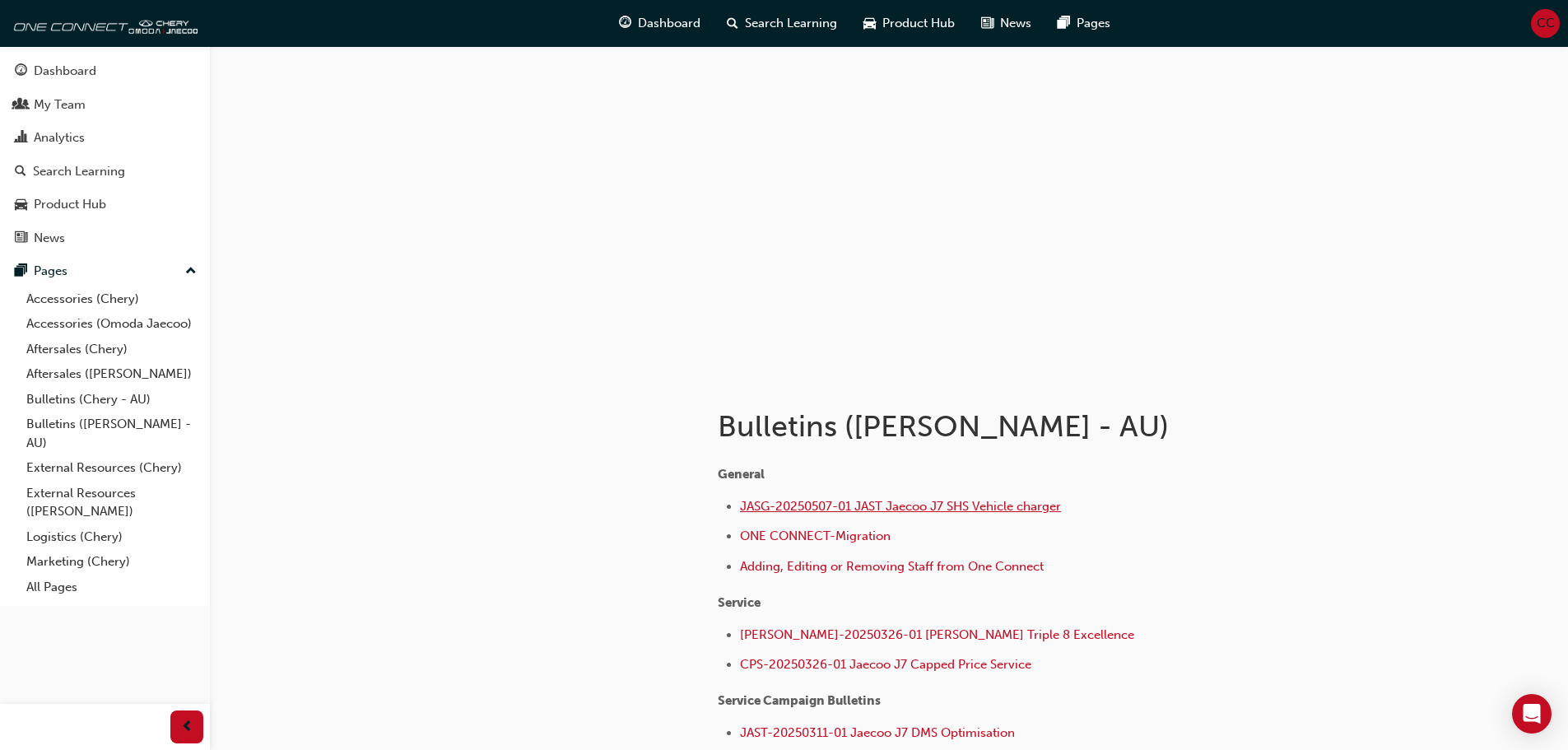
scroll to position [186, 0]
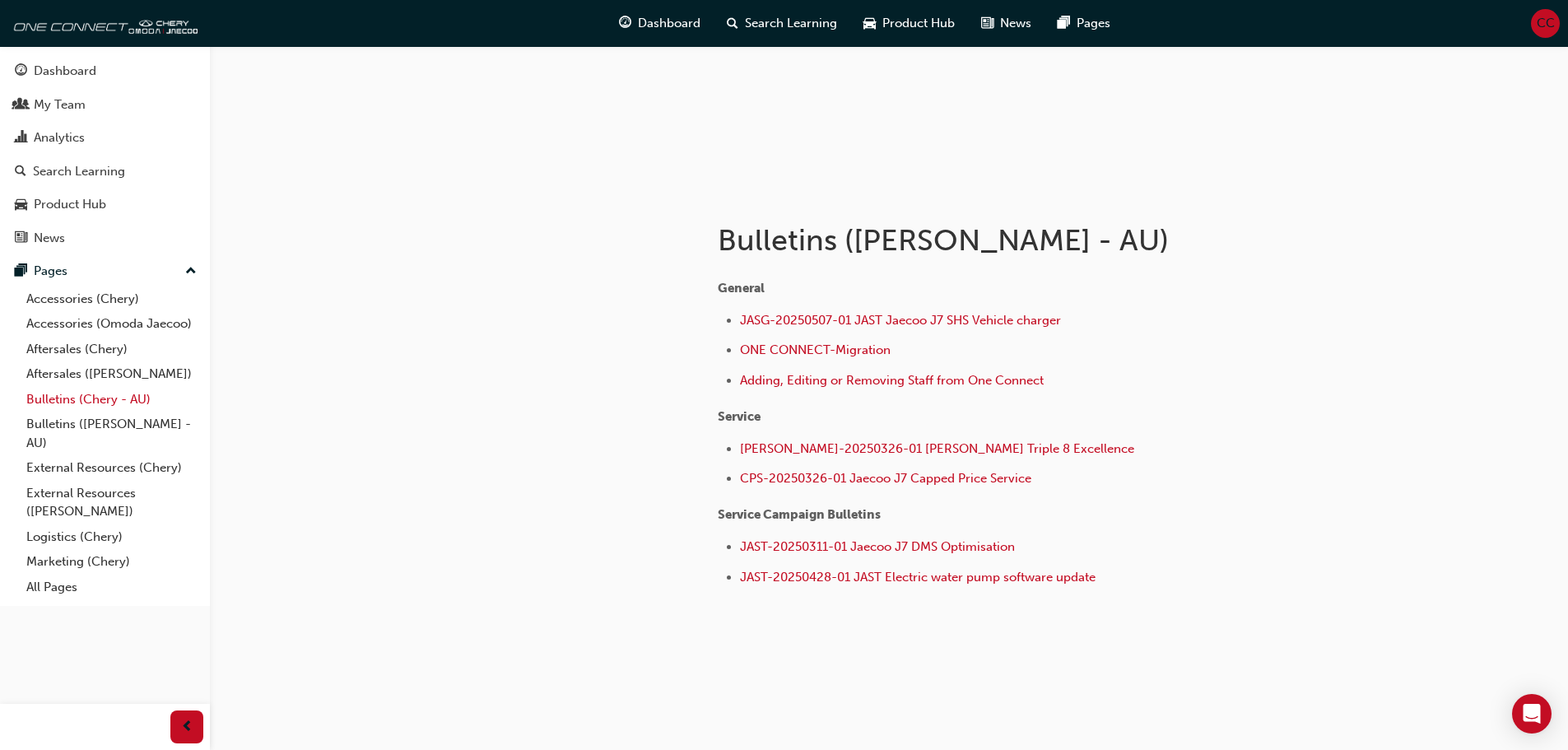
click at [61, 403] on link "Bulletins (Chery - AU)" at bounding box center [111, 399] width 184 height 25
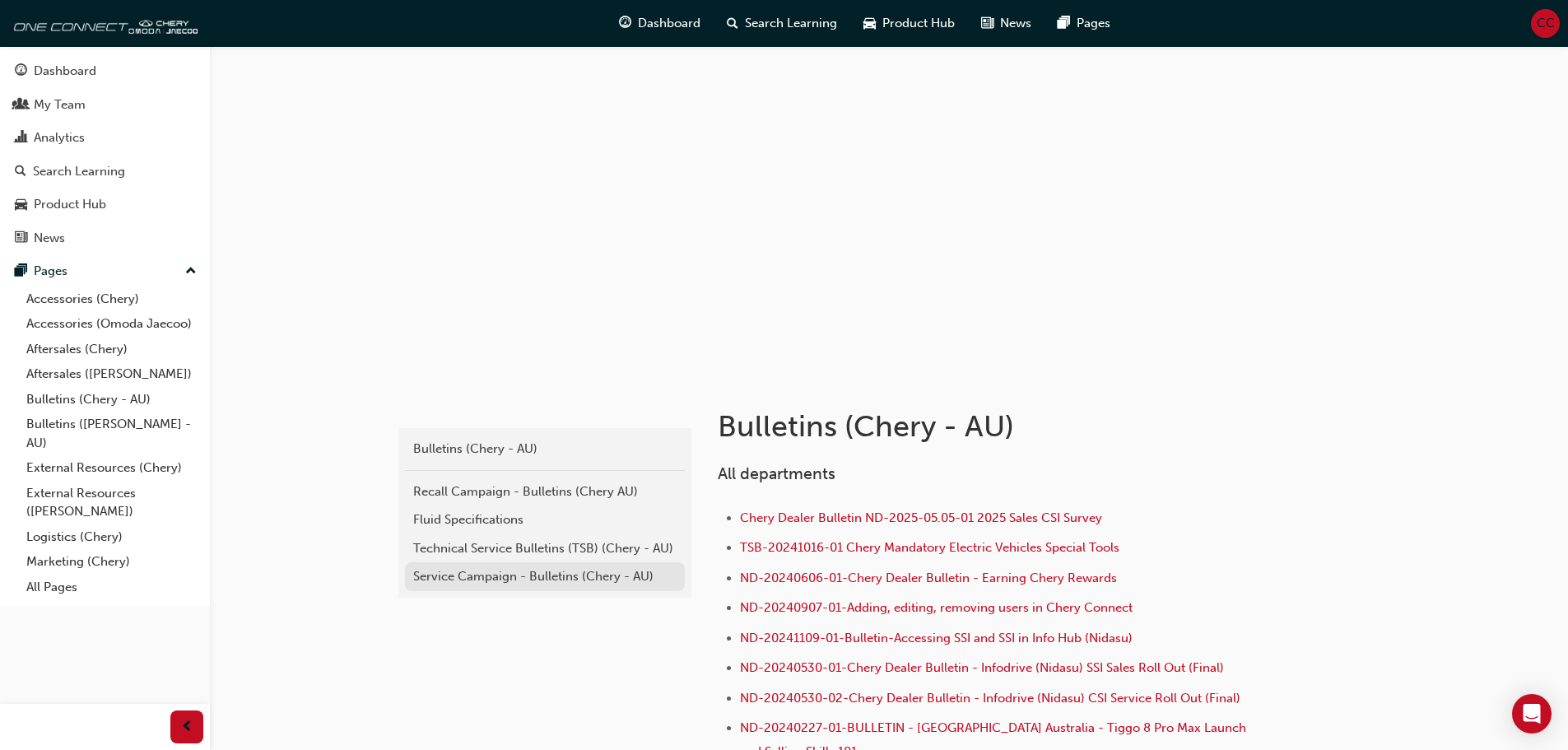
scroll to position [165, 0]
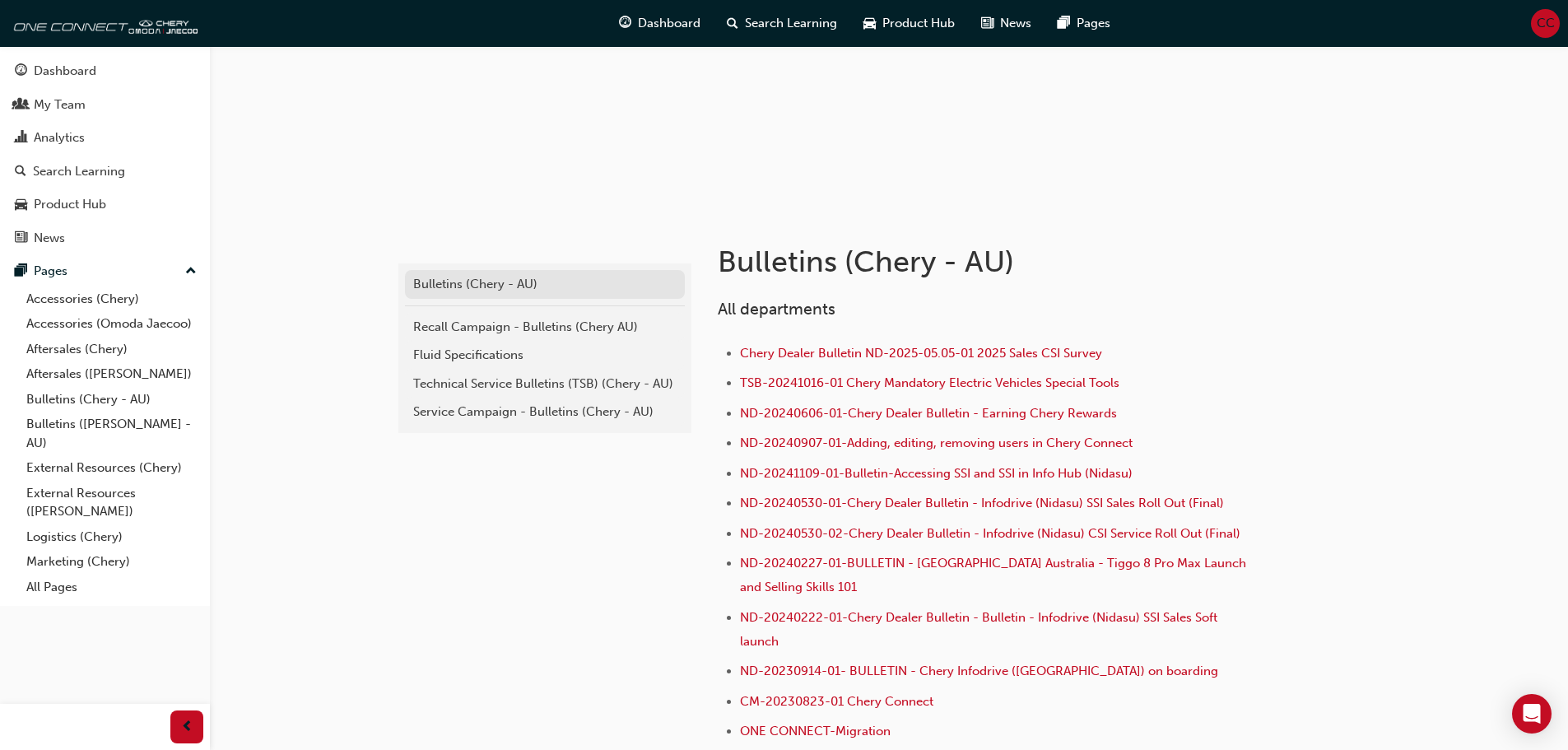
click at [467, 280] on div "Bulletins (Chery - AU)" at bounding box center [544, 284] width 264 height 19
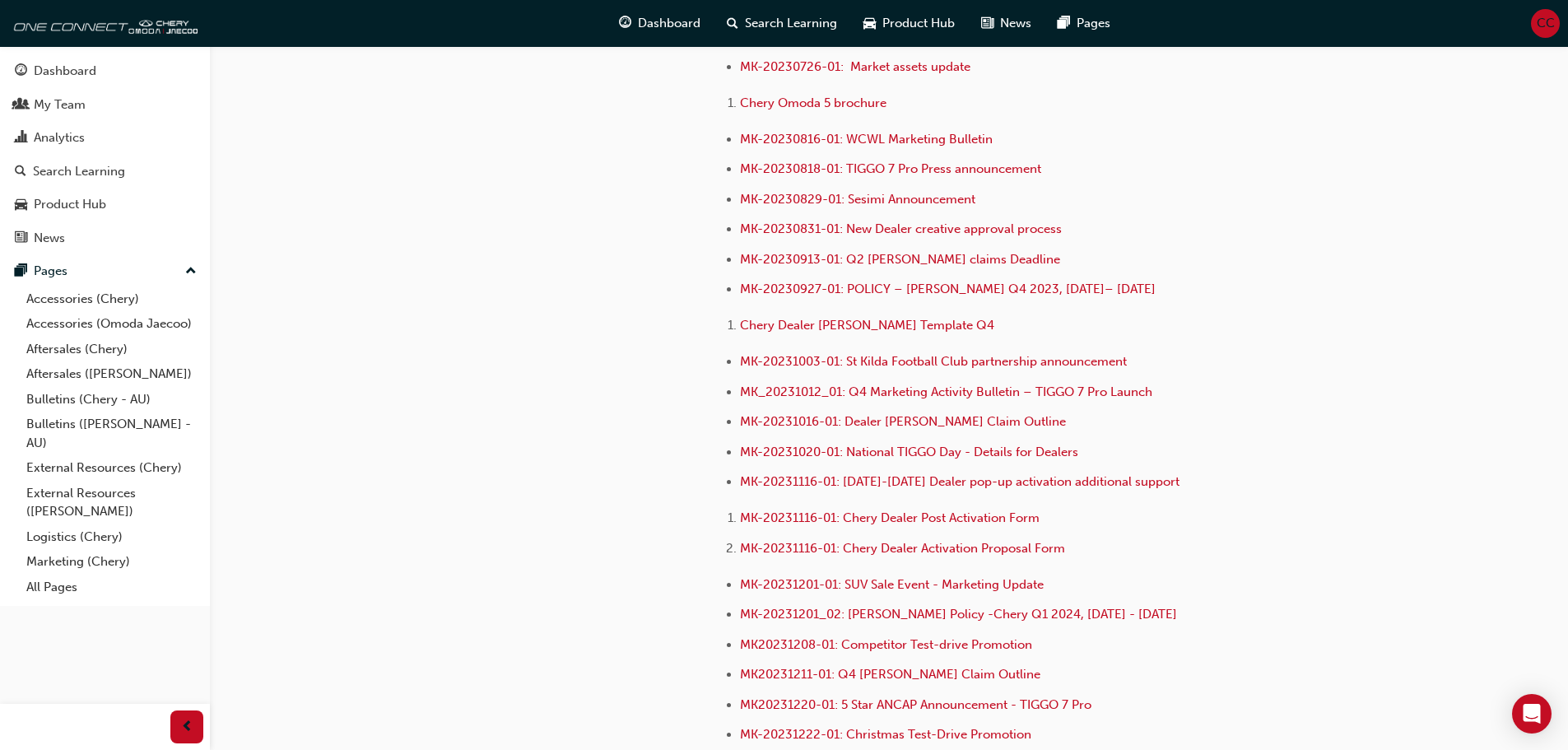
scroll to position [3022, 0]
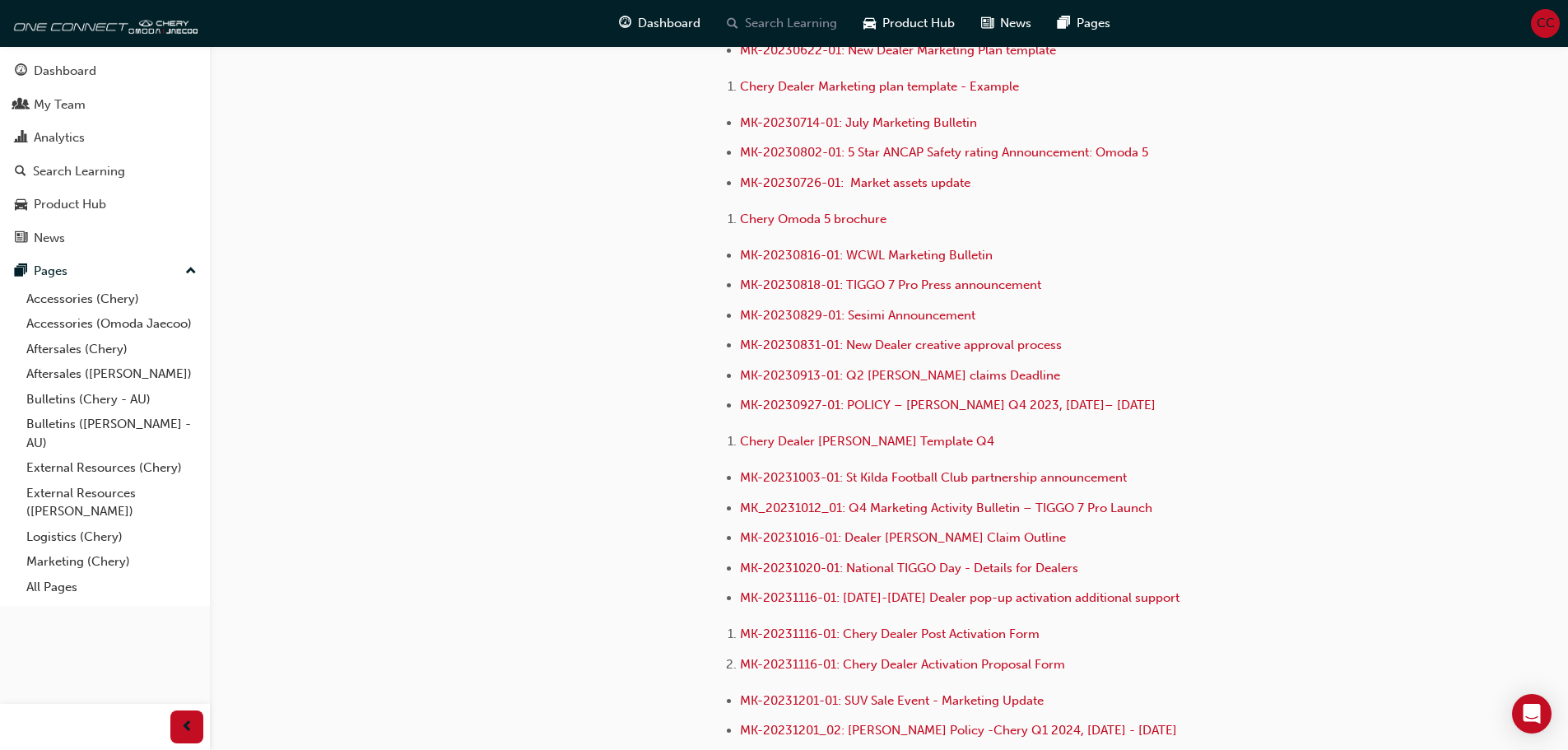
click at [795, 32] on span "Search Learning" at bounding box center [790, 23] width 92 height 19
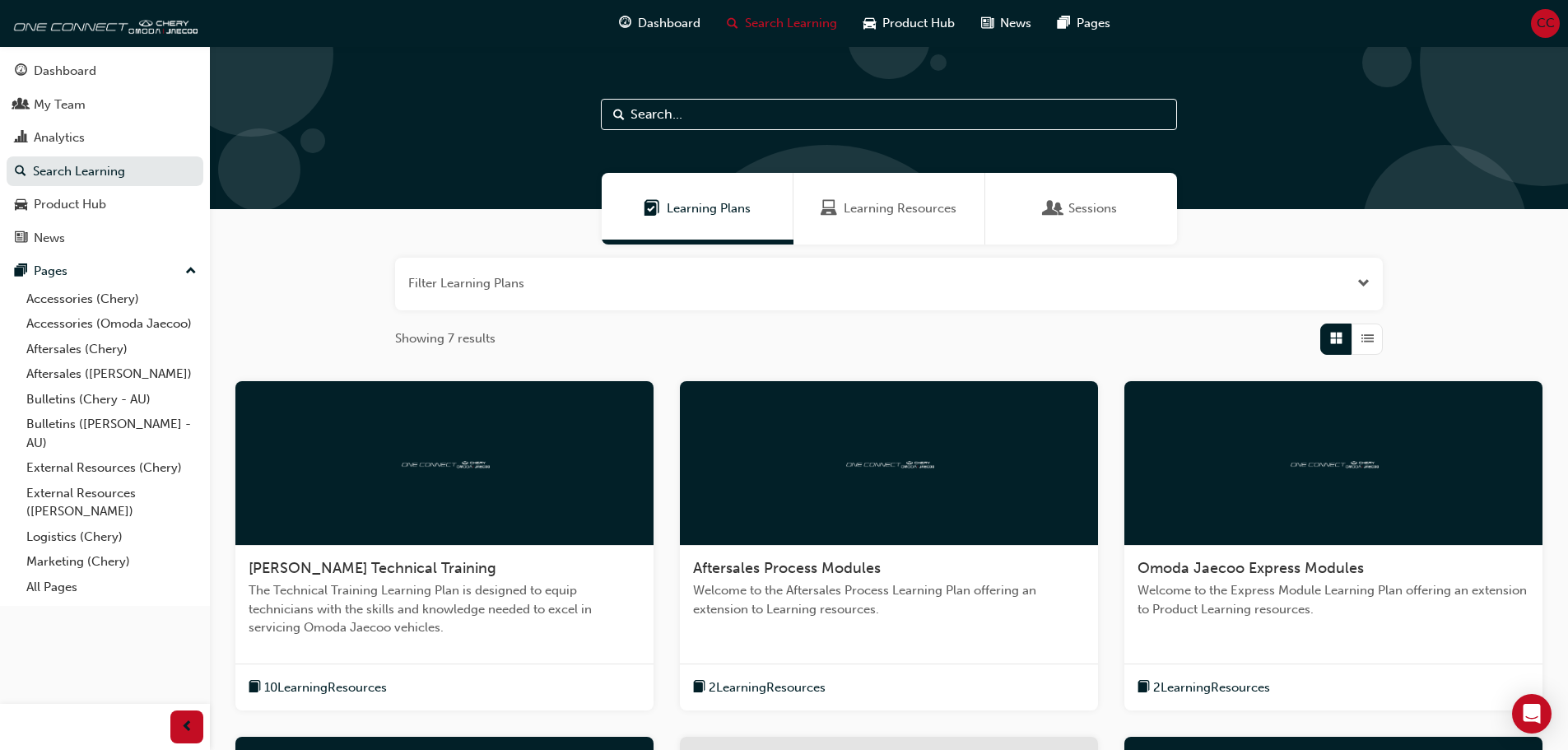
click at [722, 126] on input "text" at bounding box center [889, 115] width 576 height 32
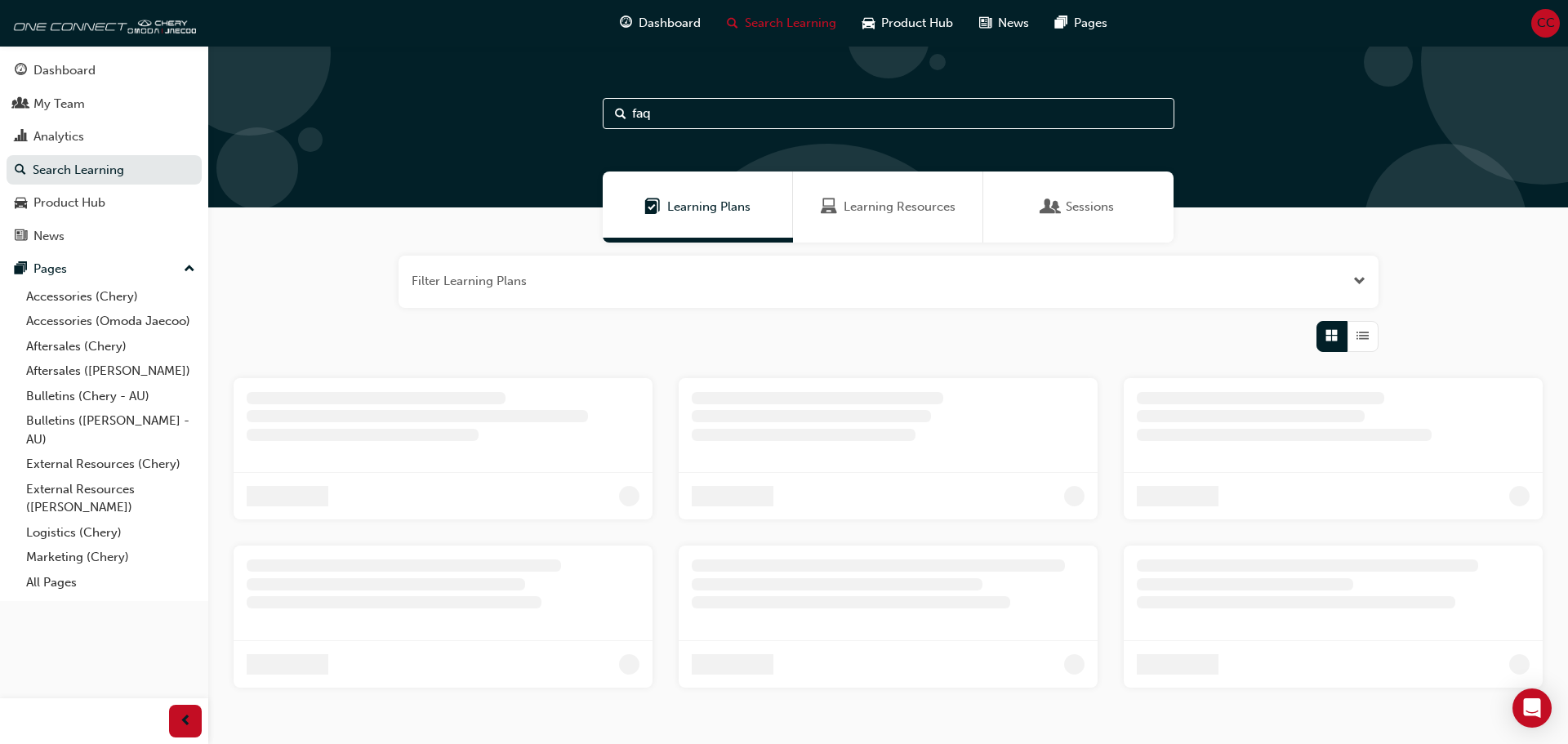
type input "faq"
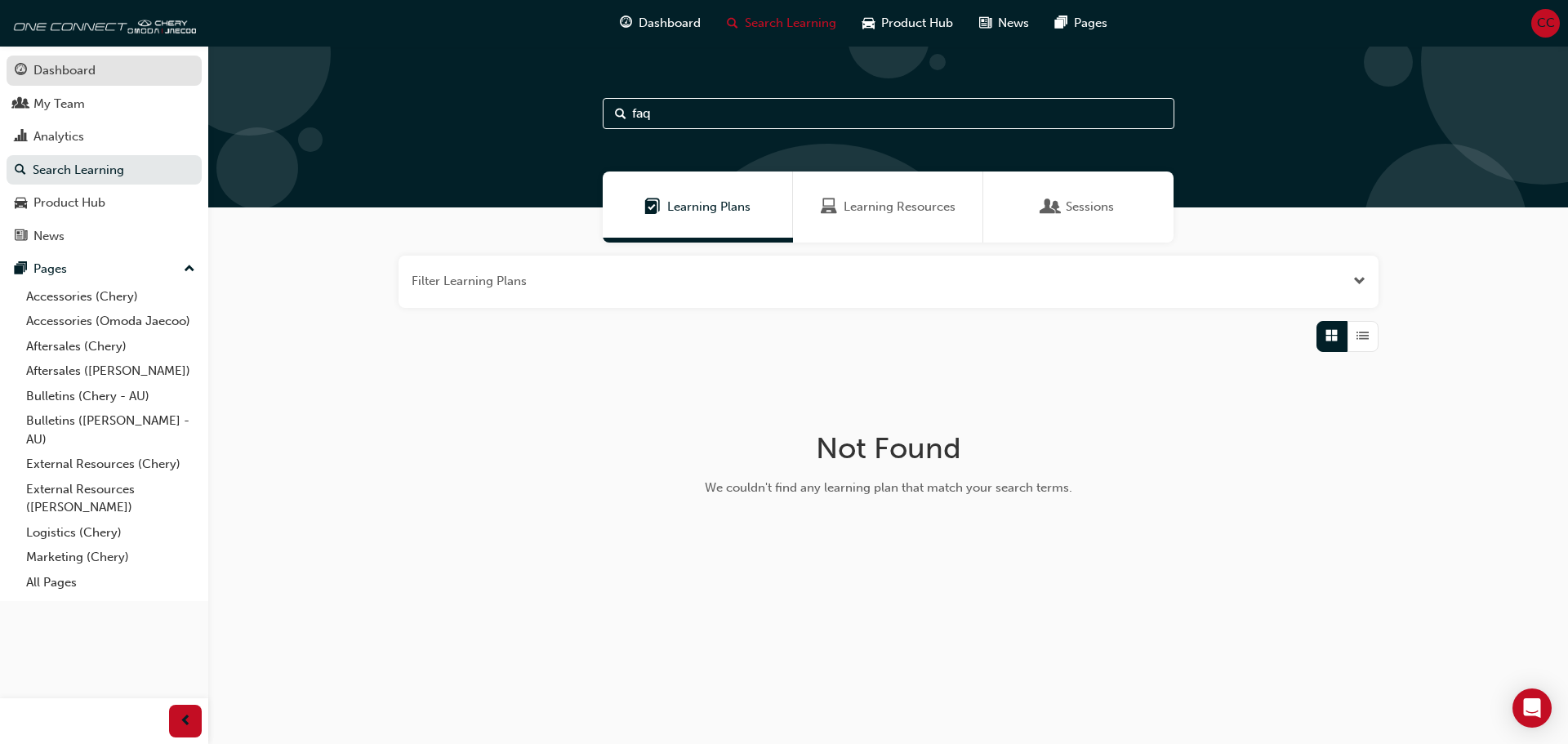
click at [53, 73] on div "Dashboard" at bounding box center [64, 70] width 62 height 18
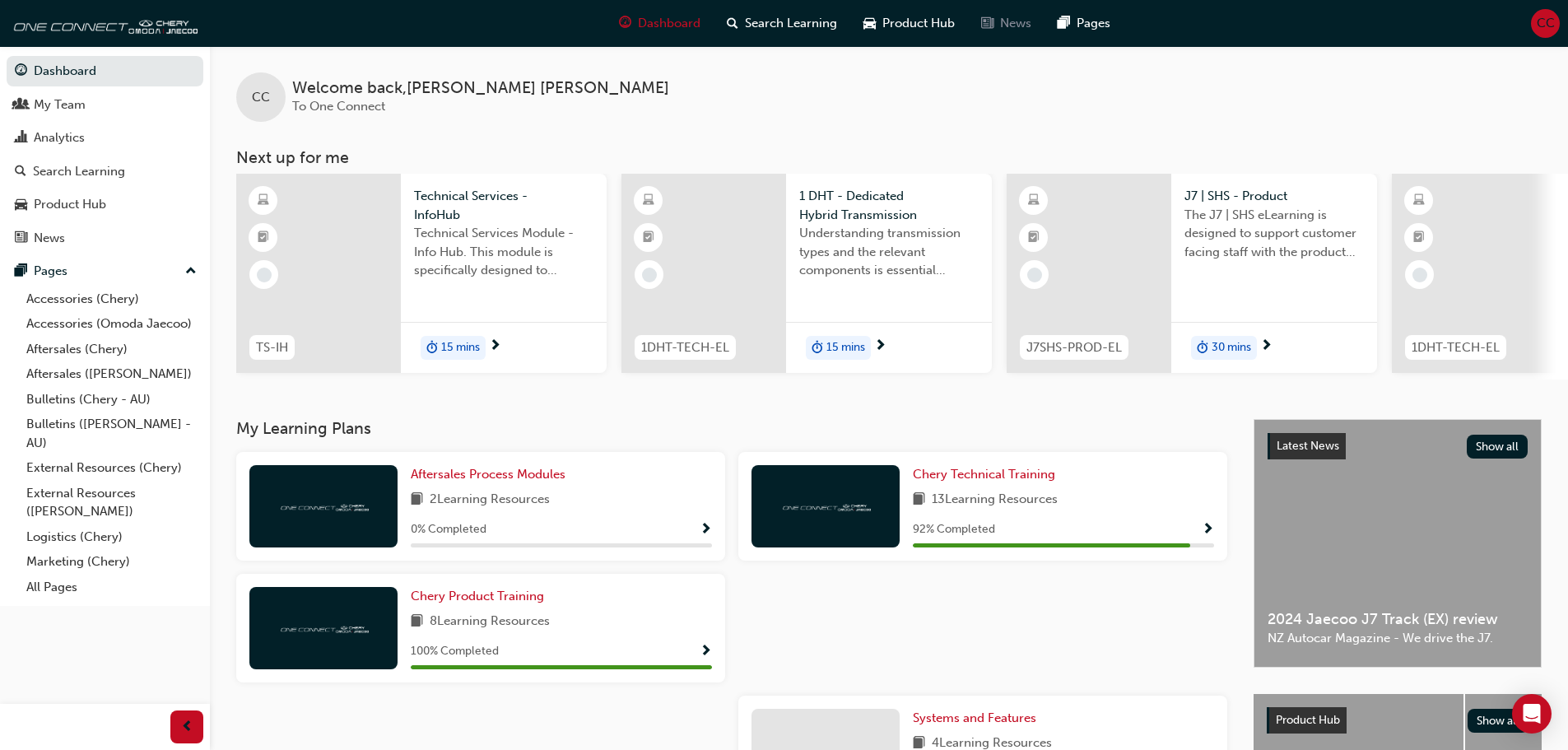
click at [1002, 23] on span "News" at bounding box center [1016, 23] width 32 height 19
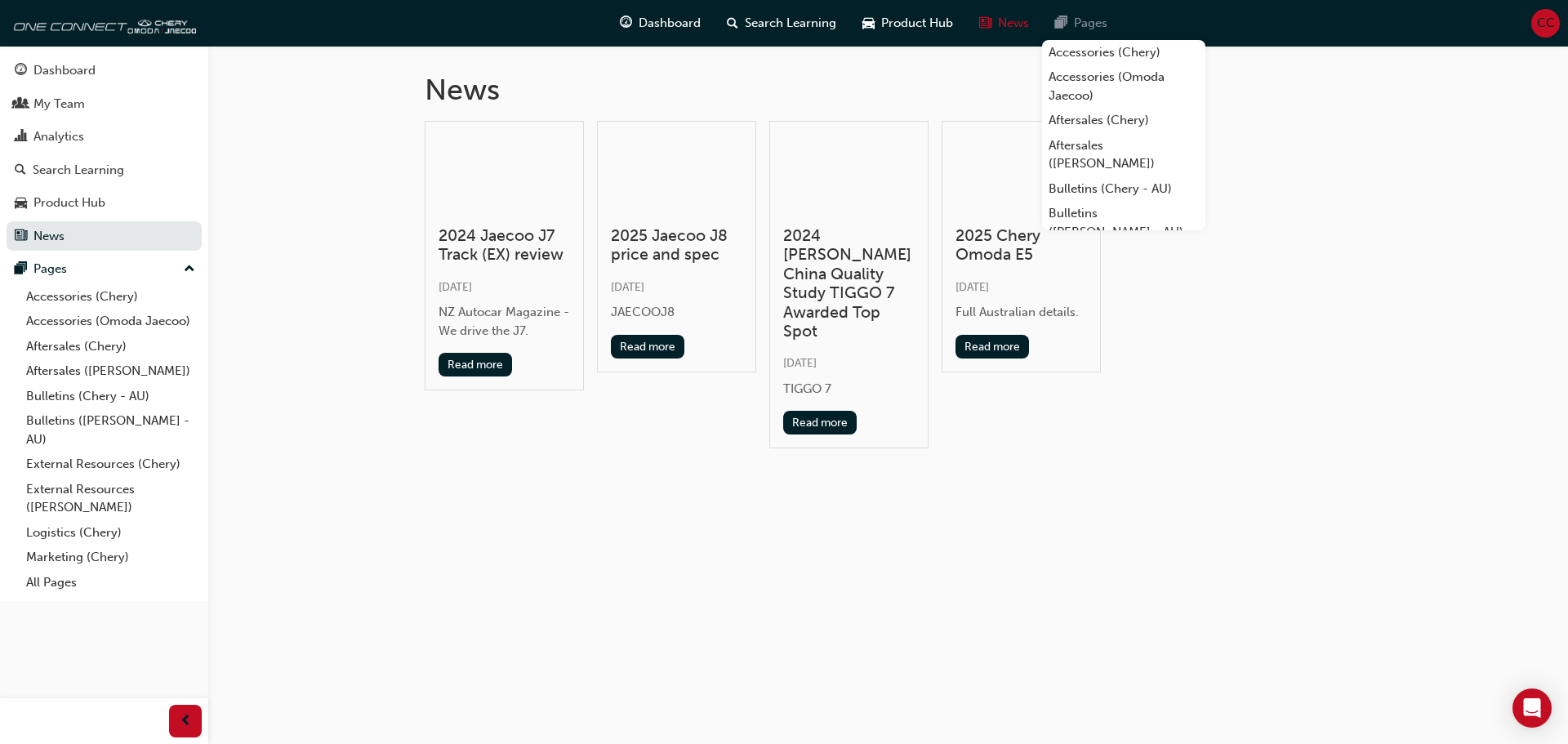
click at [1066, 20] on span "pages-icon" at bounding box center [1060, 23] width 12 height 20
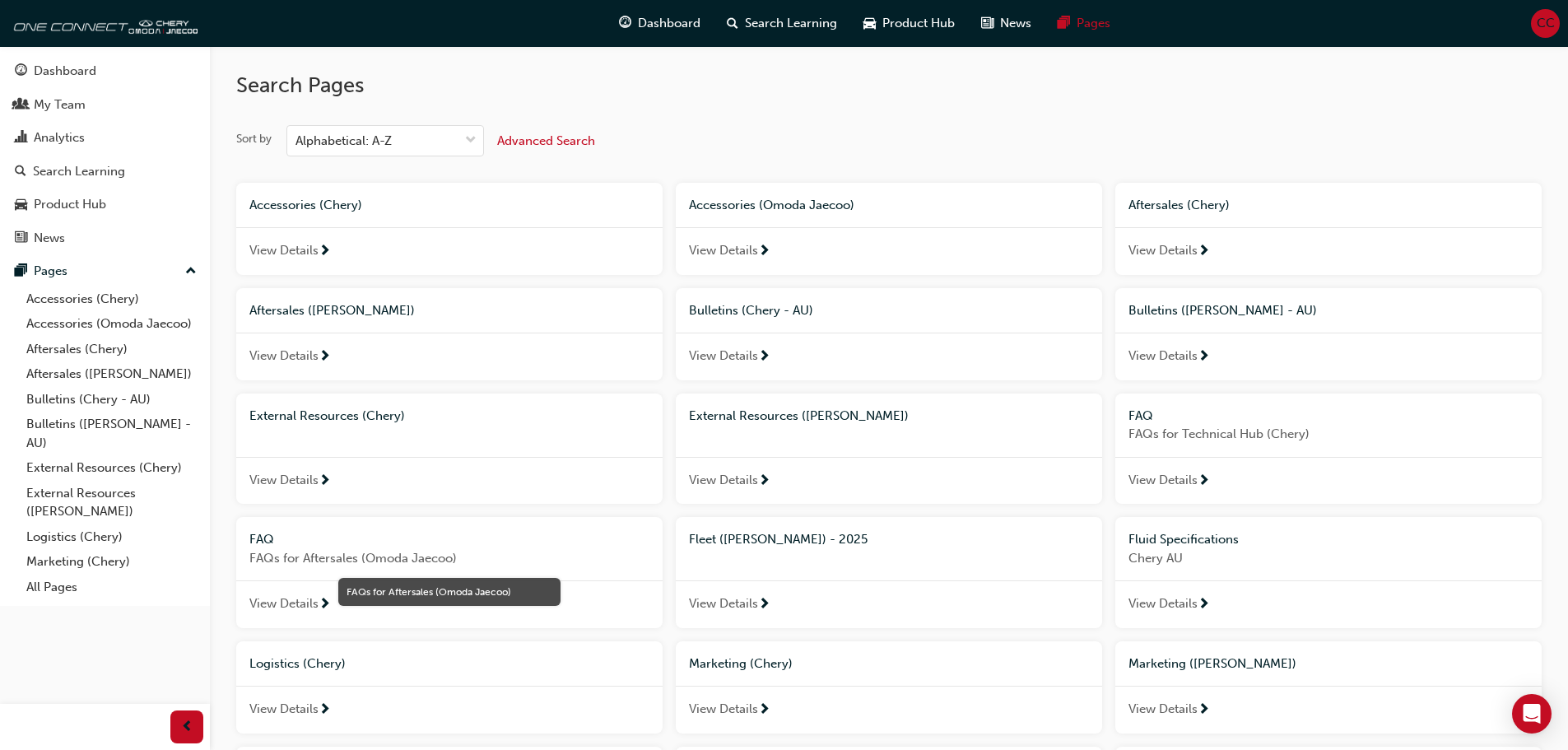
click at [1248, 433] on span "FAQs for Technical Hub (Chery)" at bounding box center [1328, 434] width 400 height 19
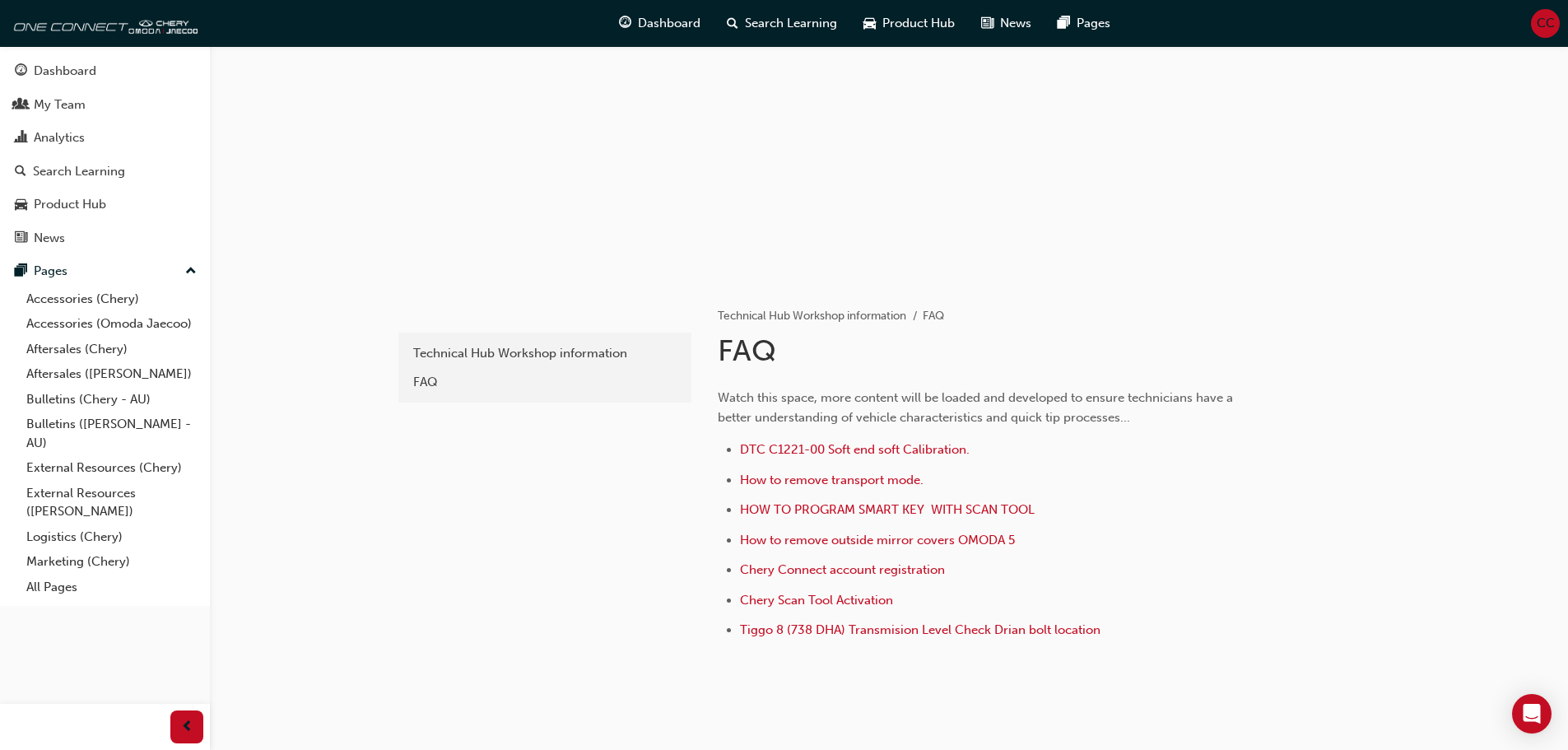
scroll to position [148, 0]
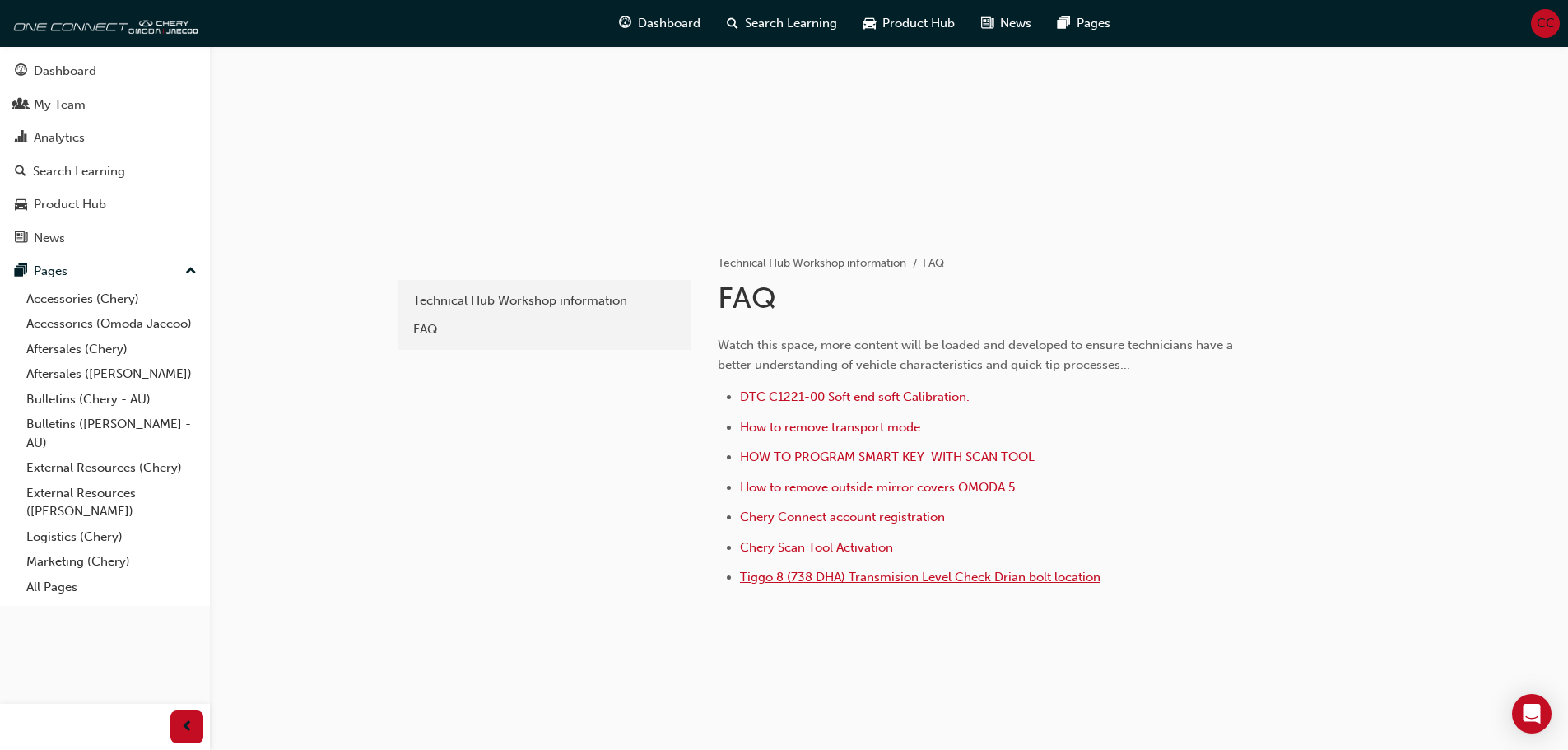
click at [816, 574] on span "Tiggo 8 (738 DHA) Transmision Level Check Drian bolt location" at bounding box center [920, 577] width 361 height 15
